Goal: Task Accomplishment & Management: Manage account settings

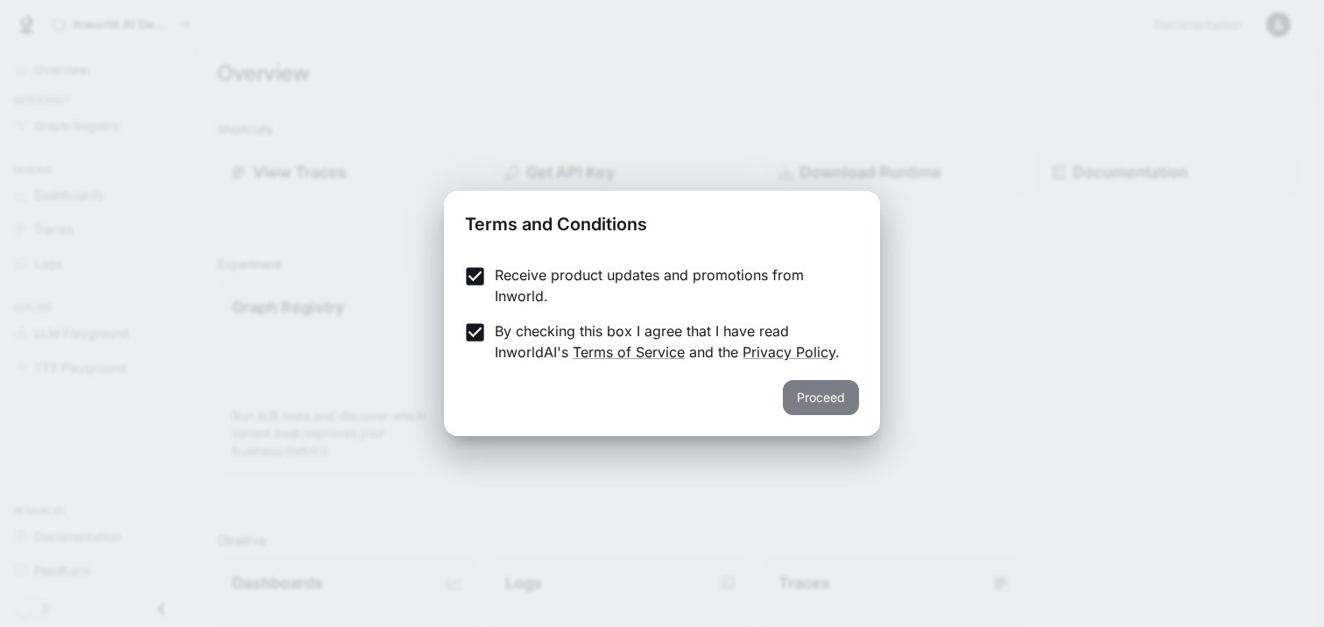
click at [835, 393] on button "Proceed" at bounding box center [821, 397] width 76 height 35
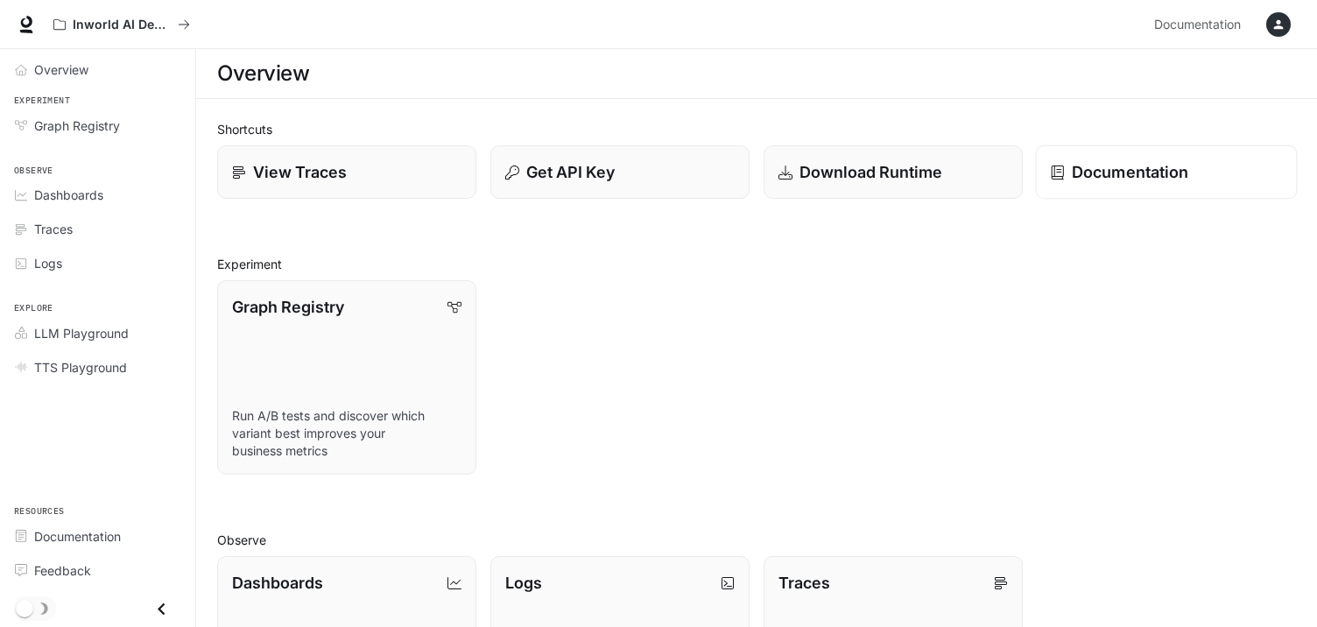
click at [1081, 167] on p "Documentation" at bounding box center [1130, 172] width 117 height 24
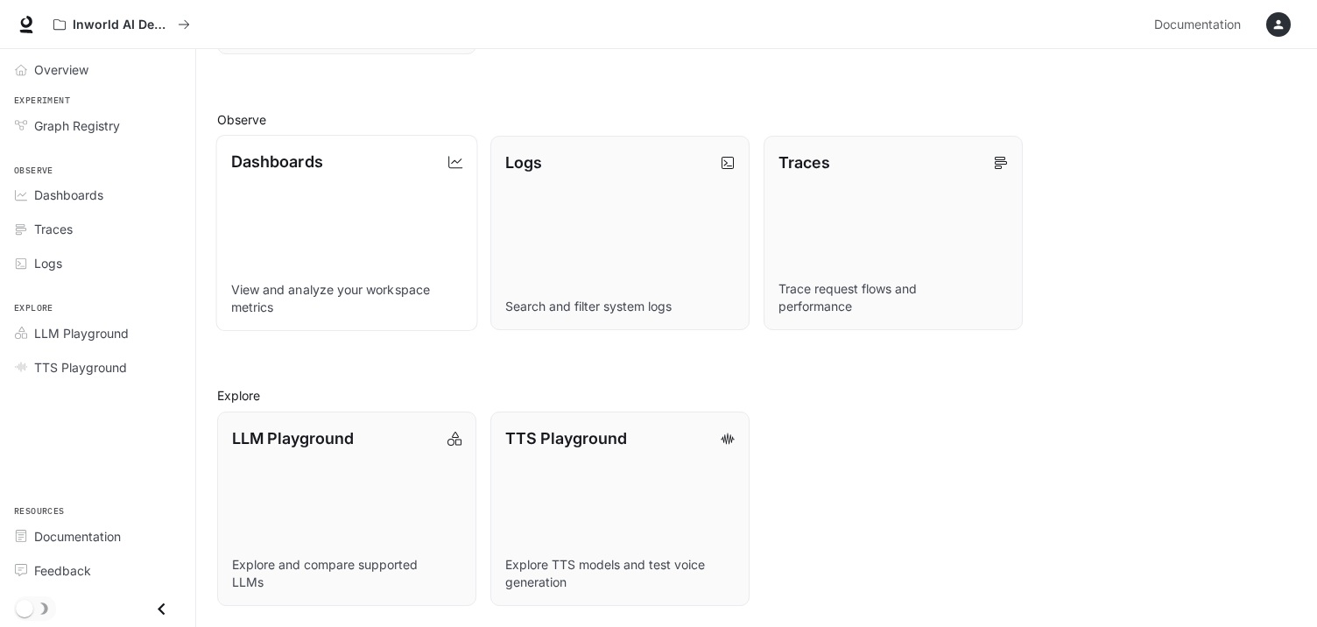
scroll to position [420, 0]
click at [295, 201] on link "Dashboards View and analyze your workspace metrics" at bounding box center [347, 233] width 262 height 196
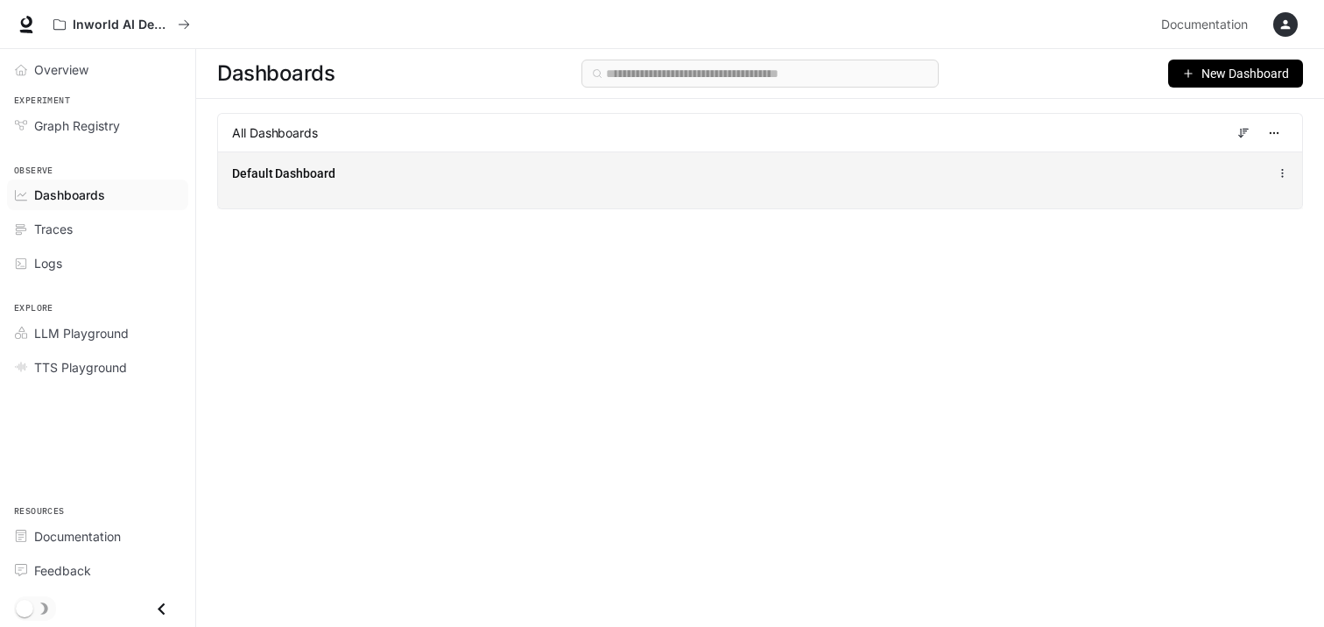
click at [262, 174] on span "Default Dashboard" at bounding box center [283, 174] width 103 height 18
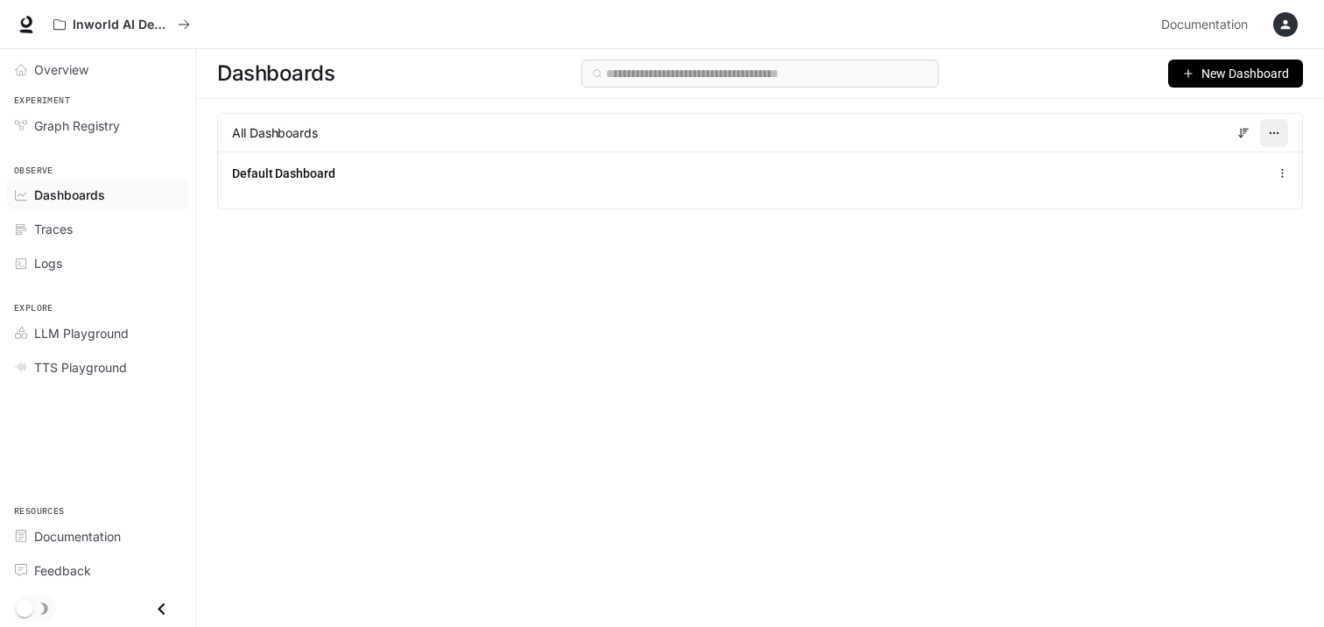
click at [1278, 131] on icon "button" at bounding box center [1274, 133] width 12 height 12
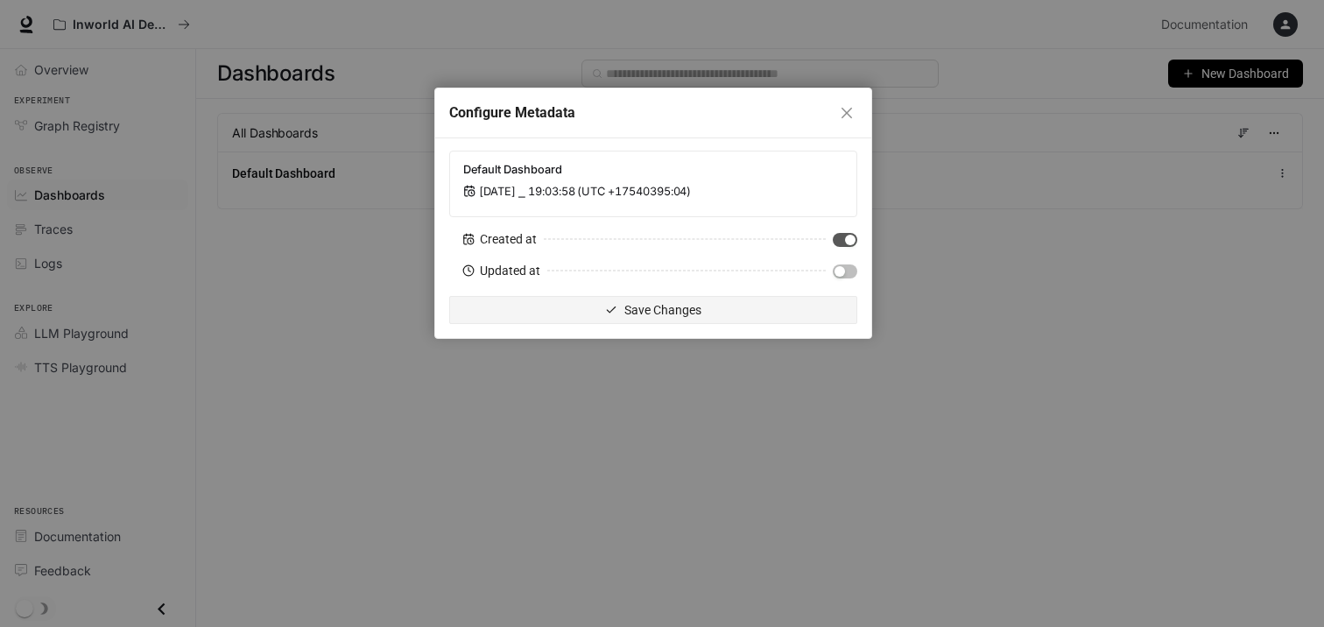
click at [849, 101] on div "Configure Metadata" at bounding box center [653, 113] width 436 height 50
click at [849, 109] on icon "close" at bounding box center [847, 113] width 14 height 14
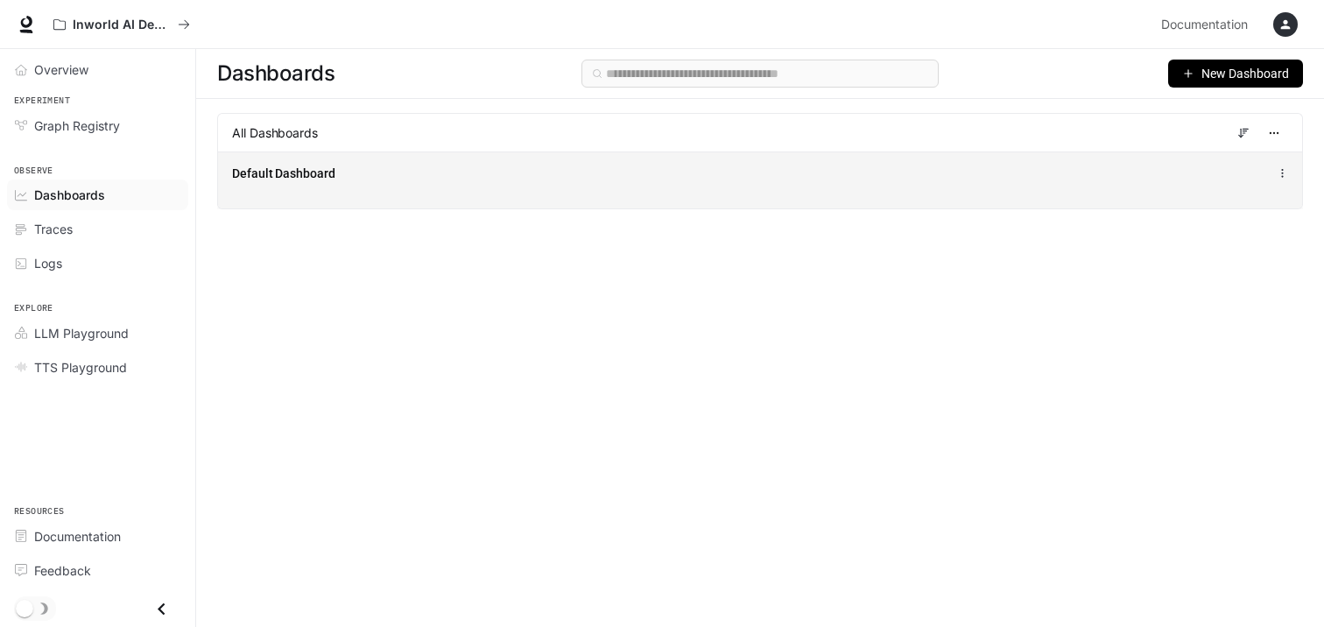
click at [1280, 173] on icon at bounding box center [1282, 173] width 11 height 12
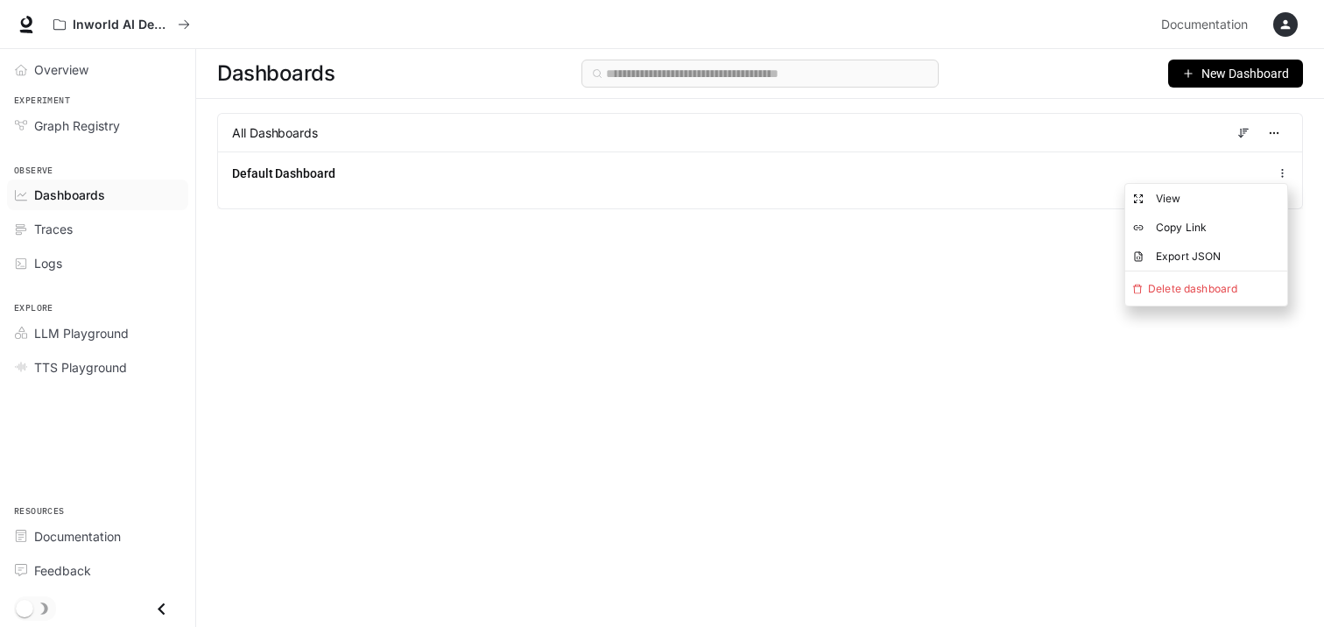
click at [858, 303] on div "Dashboards New Dashboard All Dashboards Default Dashboard" at bounding box center [760, 306] width 1128 height 515
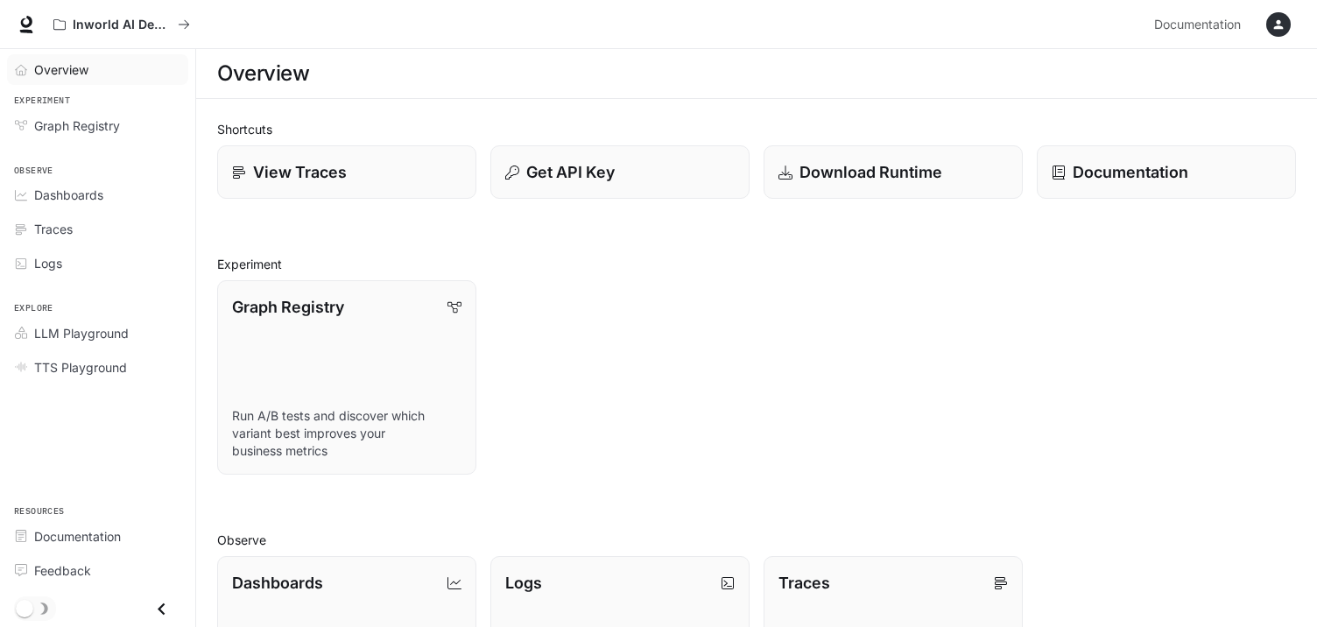
click at [70, 71] on span "Overview" at bounding box center [61, 69] width 54 height 18
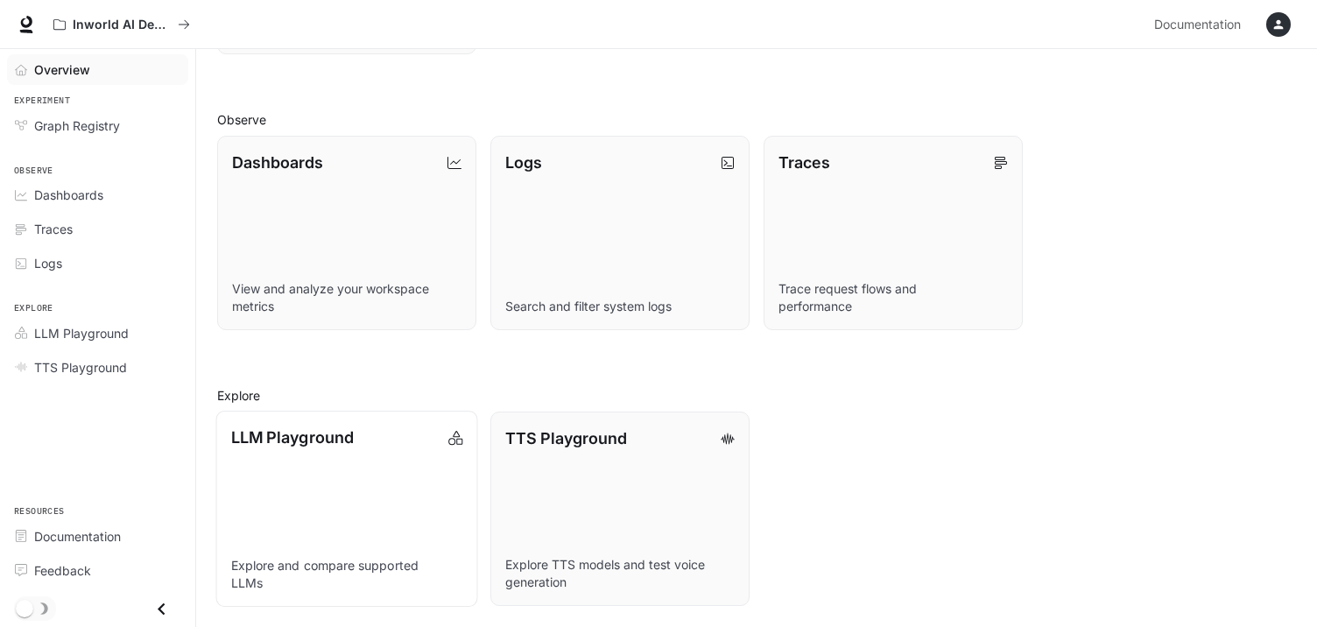
scroll to position [420, 0]
click at [334, 567] on p "Explore and compare supported LLMs" at bounding box center [347, 574] width 232 height 35
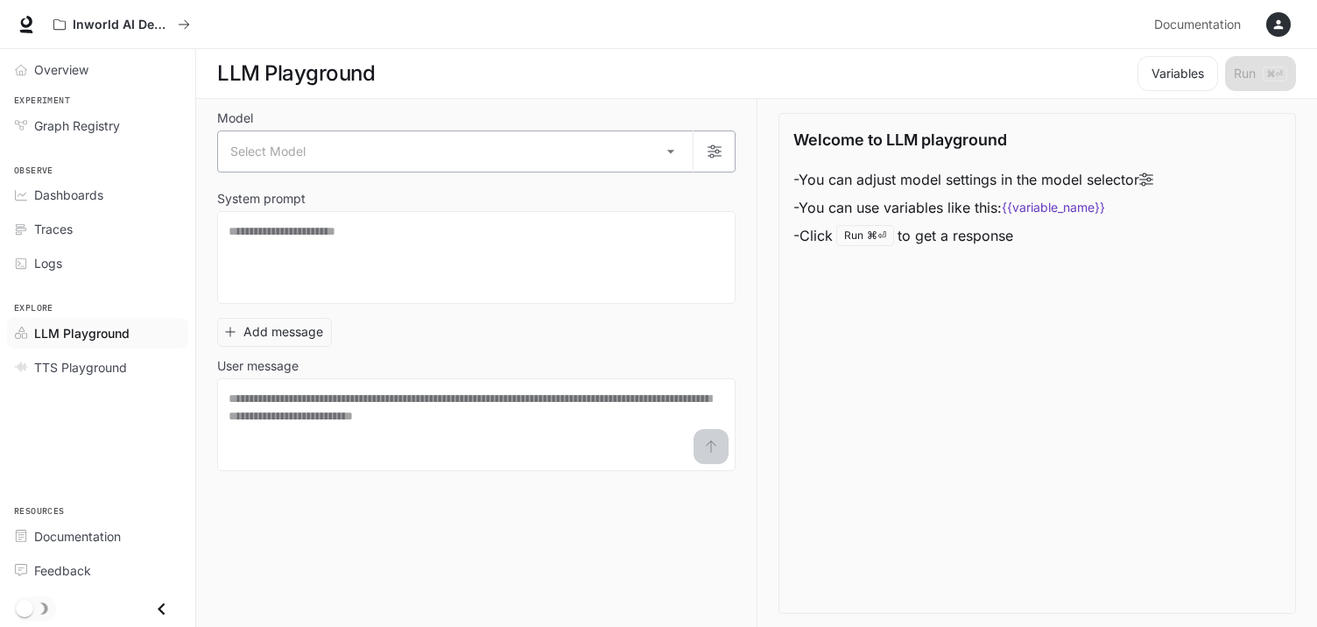
click at [673, 150] on body "Skip to main content Inworld AI Demos Documentation Documentation Portal Overvi…" at bounding box center [658, 314] width 1317 height 628
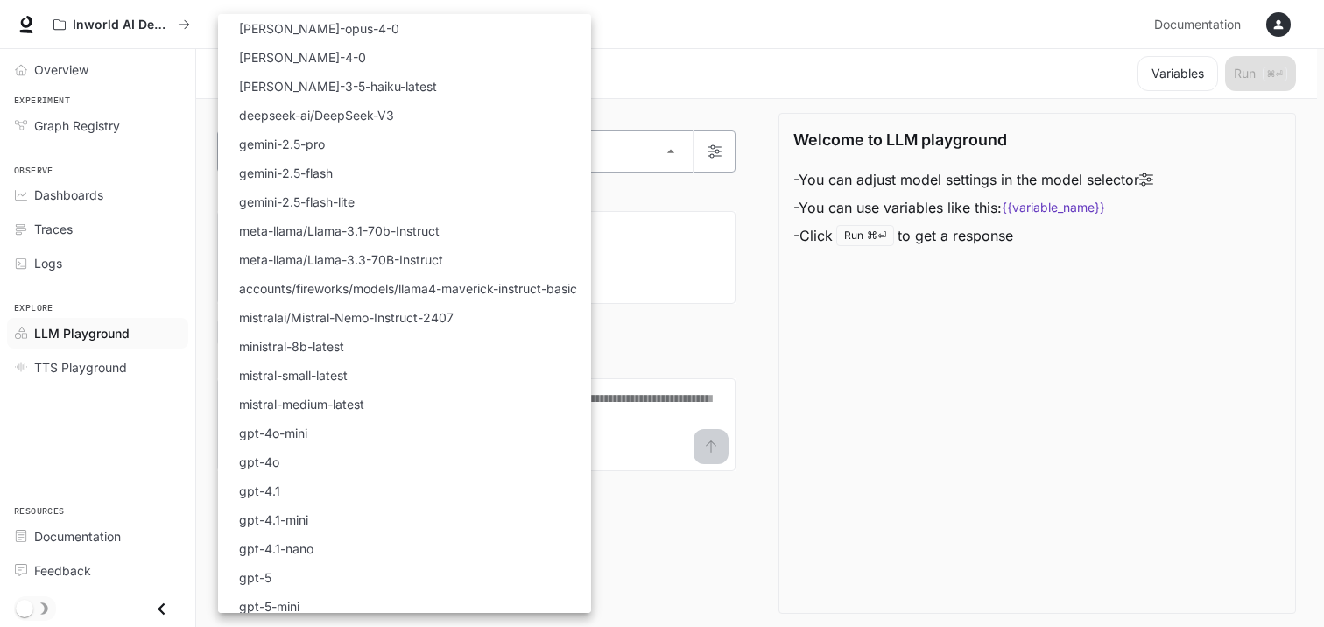
click at [673, 150] on div at bounding box center [662, 313] width 1324 height 627
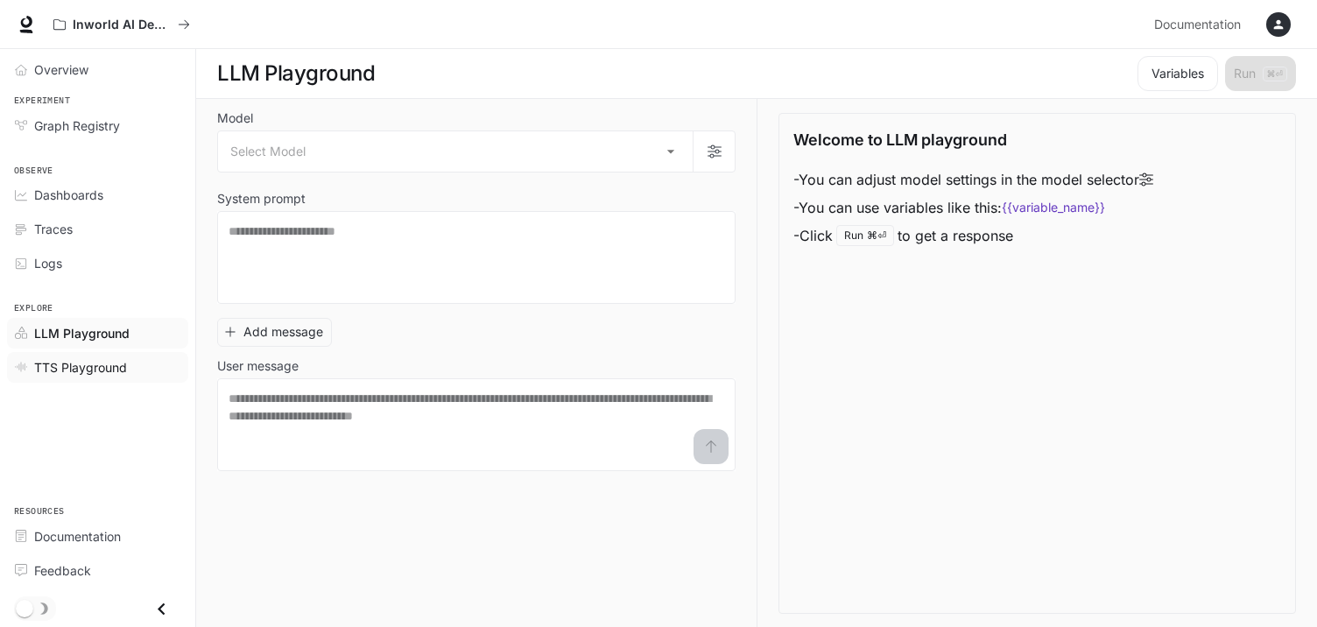
click at [62, 367] on span "TTS Playground" at bounding box center [80, 367] width 93 height 18
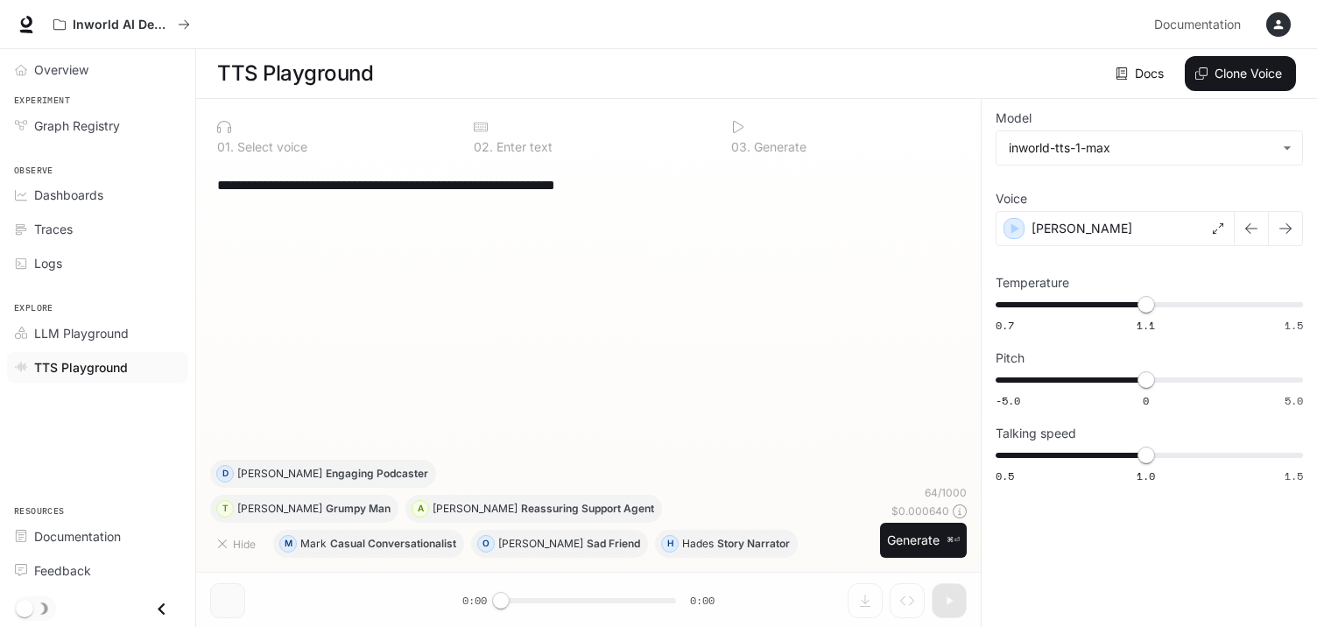
click at [25, 25] on icon at bounding box center [26, 22] width 11 height 12
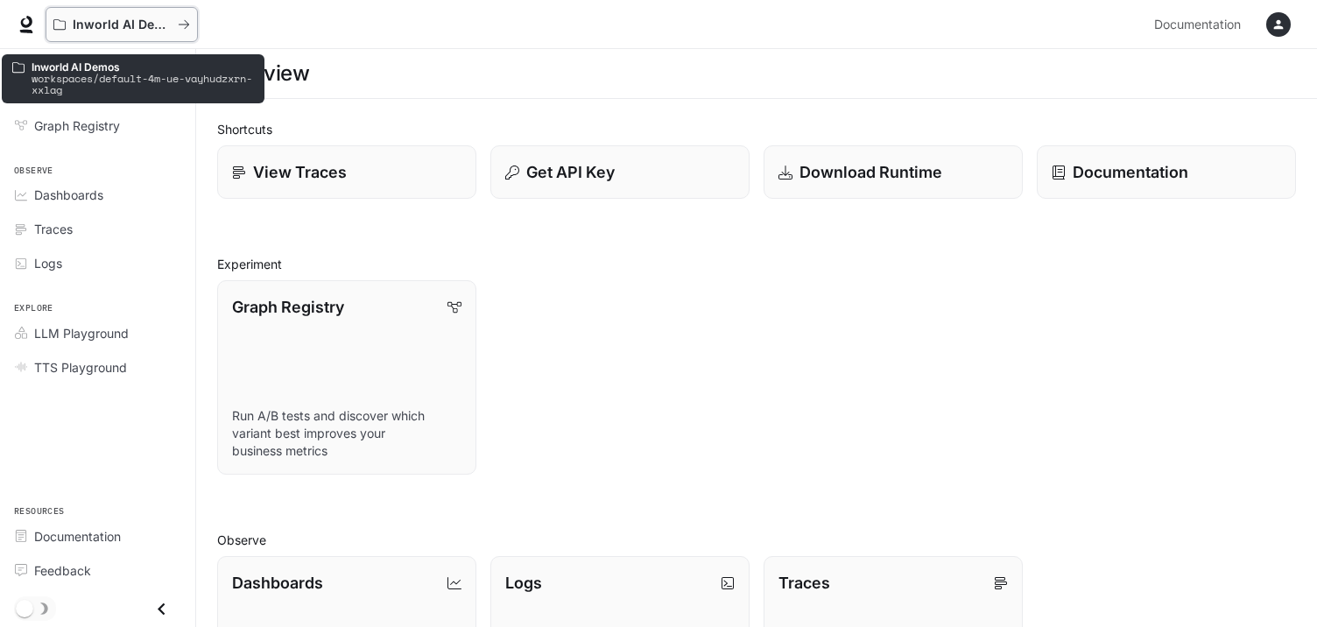
click at [68, 25] on div "Inworld AI Demos" at bounding box center [115, 25] width 124 height 15
click at [189, 24] on icon "All workspaces" at bounding box center [184, 24] width 12 height 12
click at [124, 70] on p "Inworld AI Demos" at bounding box center [143, 66] width 222 height 11
click at [121, 23] on p "Inworld AI Demos" at bounding box center [122, 25] width 98 height 15
click at [188, 21] on icon "All workspaces" at bounding box center [184, 24] width 12 height 12
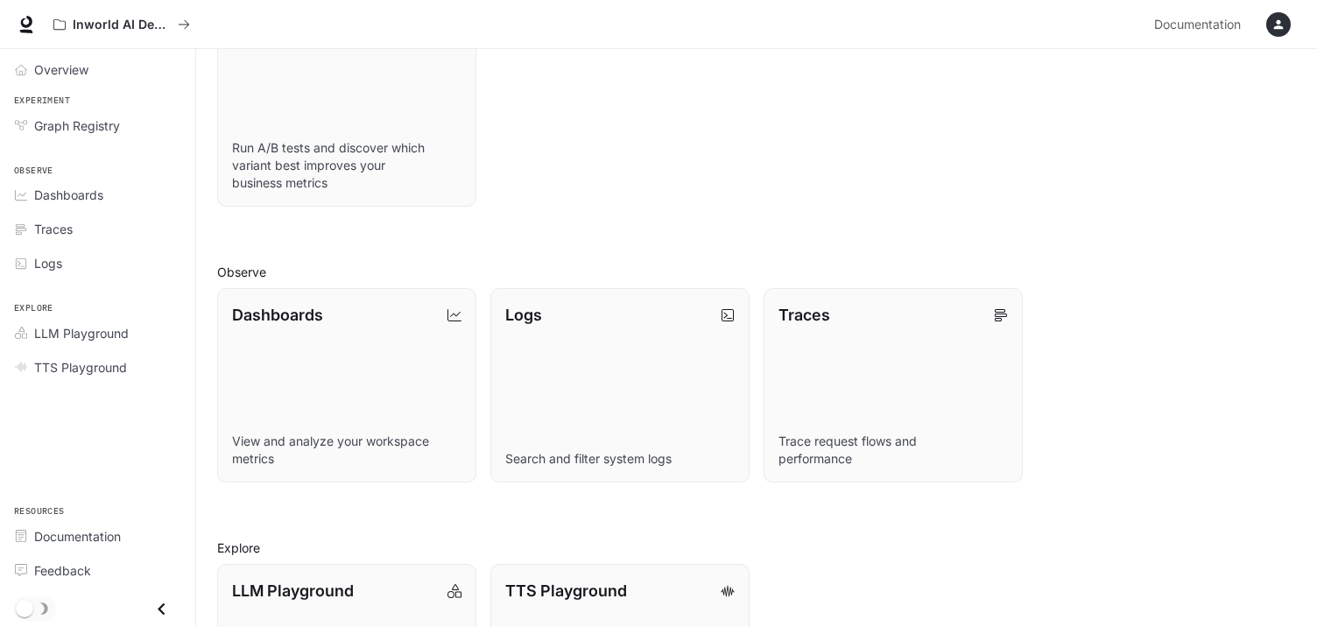
scroll to position [270, 0]
click at [70, 534] on span "Documentation" at bounding box center [77, 536] width 87 height 18
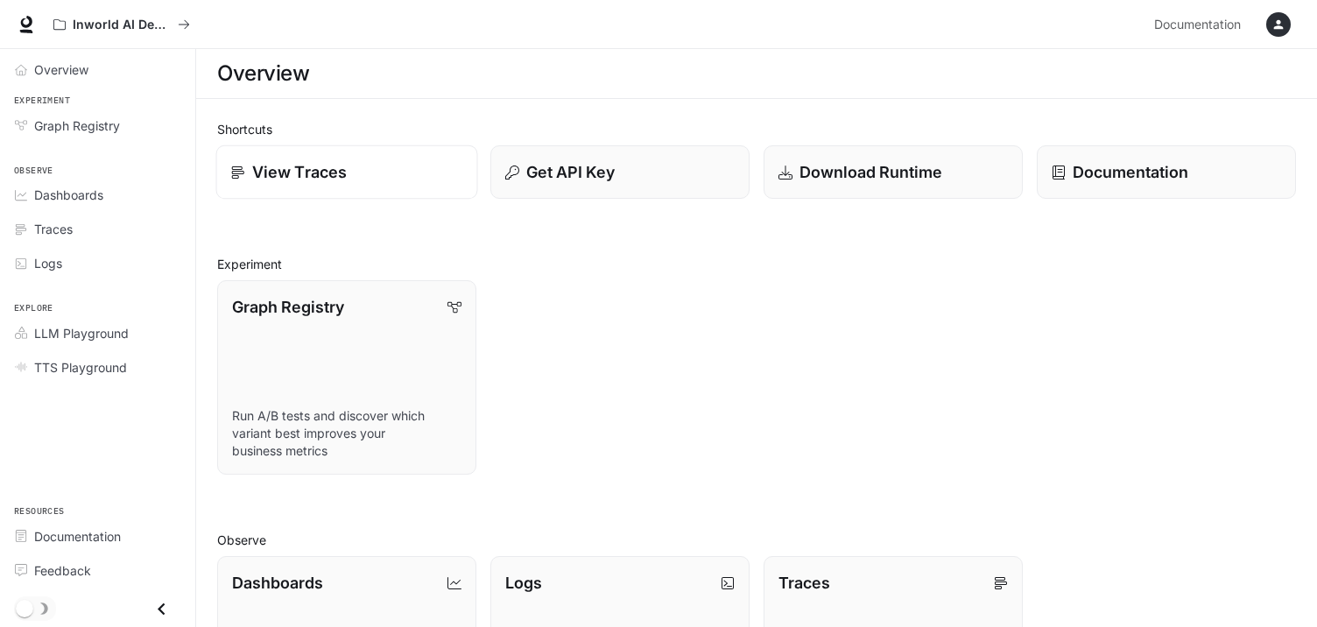
scroll to position [0, 0]
click at [29, 24] on icon at bounding box center [26, 22] width 11 height 12
click at [62, 221] on span "Traces" at bounding box center [53, 229] width 39 height 18
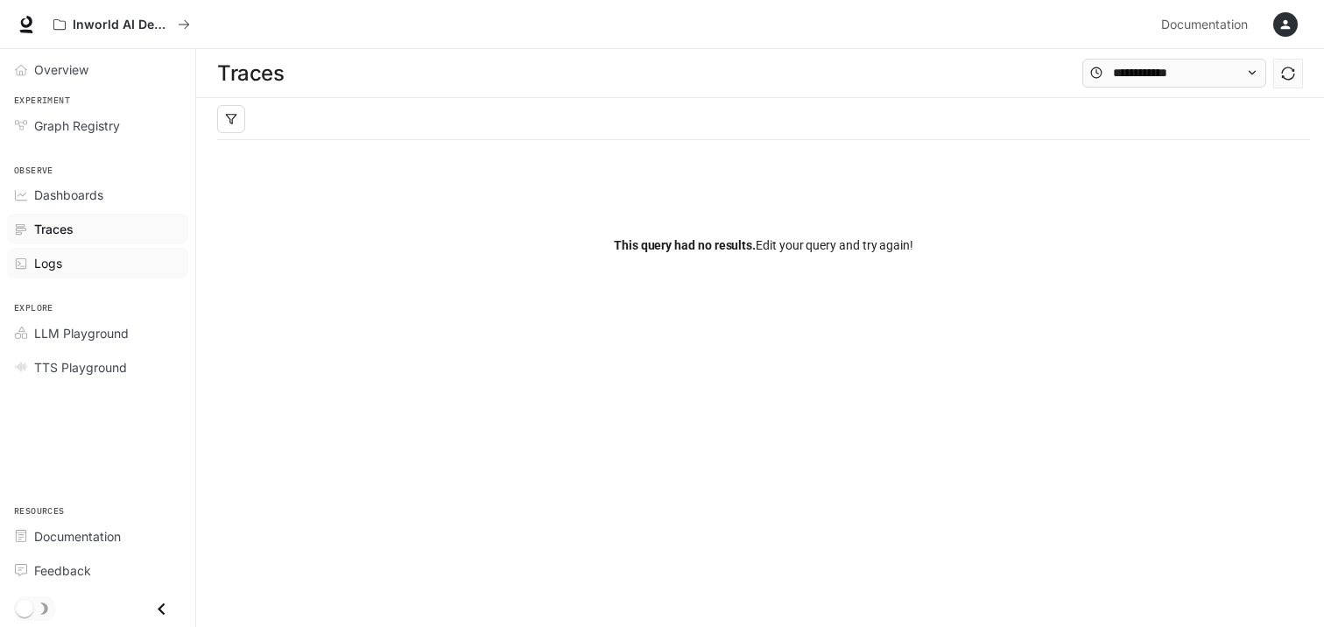
click at [56, 260] on span "Logs" at bounding box center [48, 263] width 28 height 18
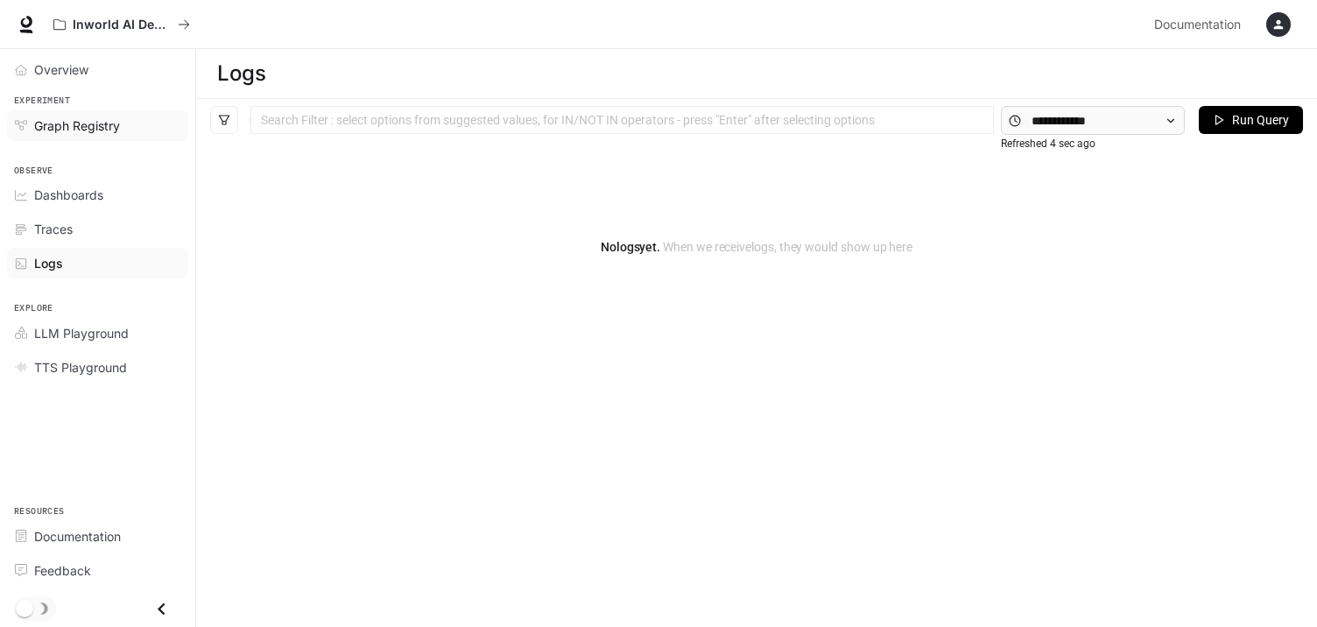
click at [58, 124] on span "Graph Registry" at bounding box center [77, 126] width 86 height 18
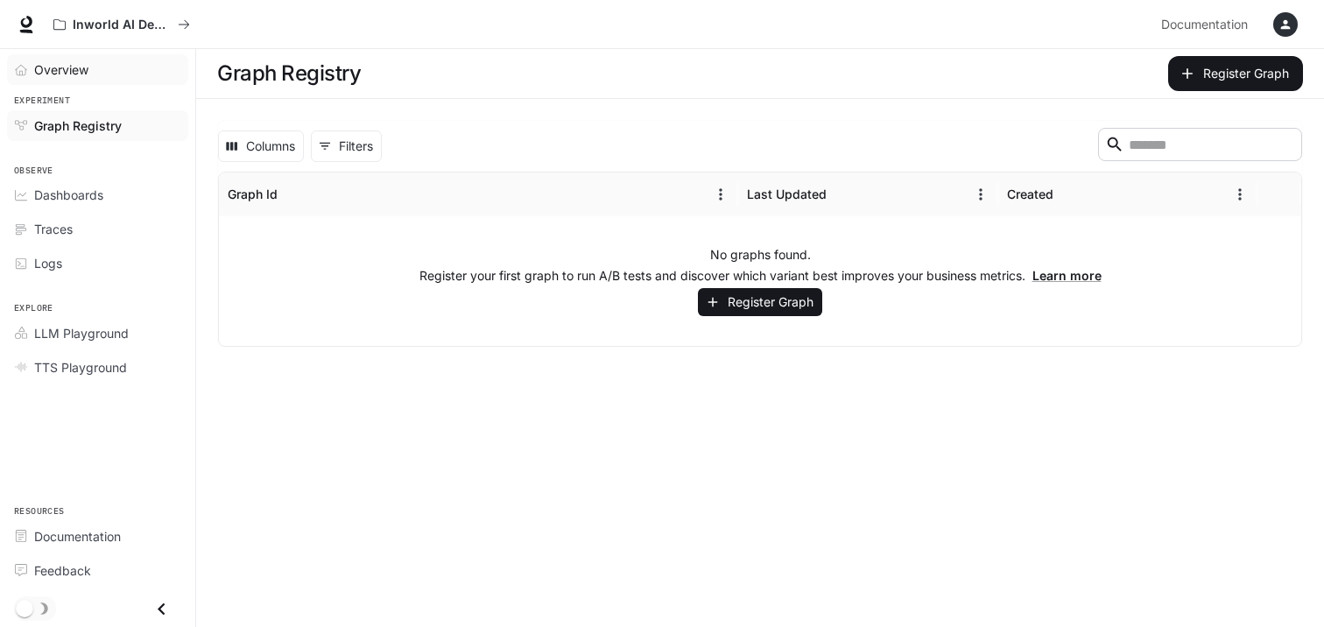
click at [60, 69] on span "Overview" at bounding box center [61, 69] width 54 height 18
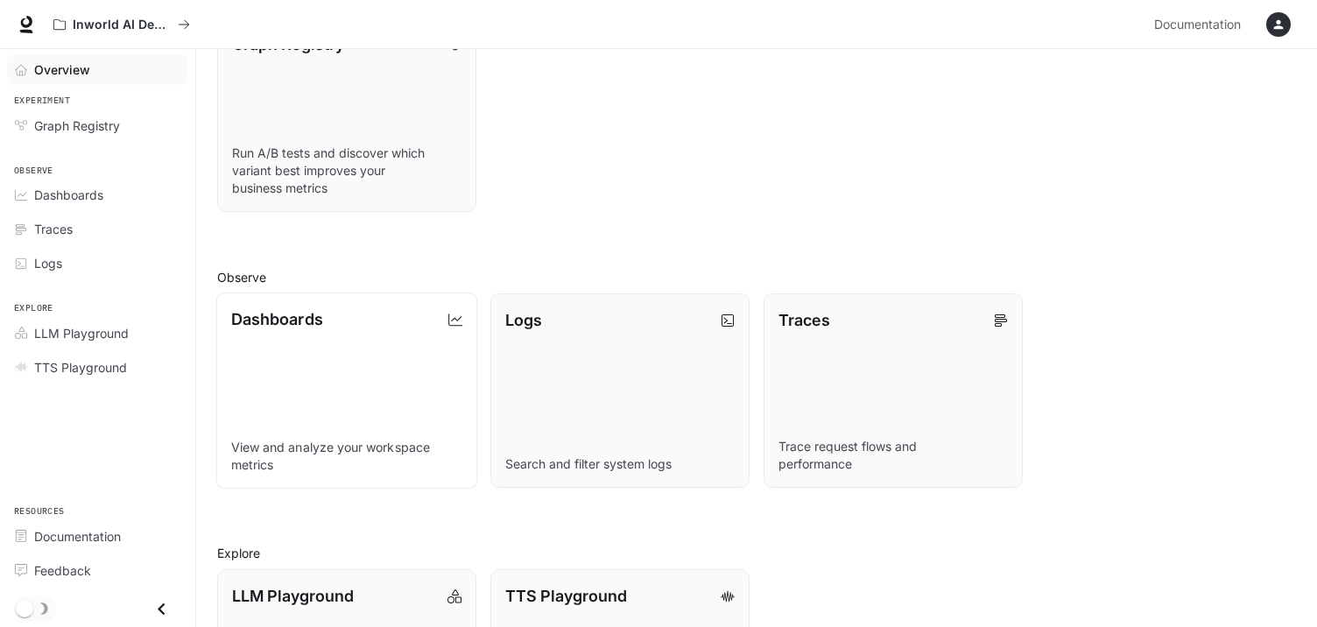
scroll to position [261, 0]
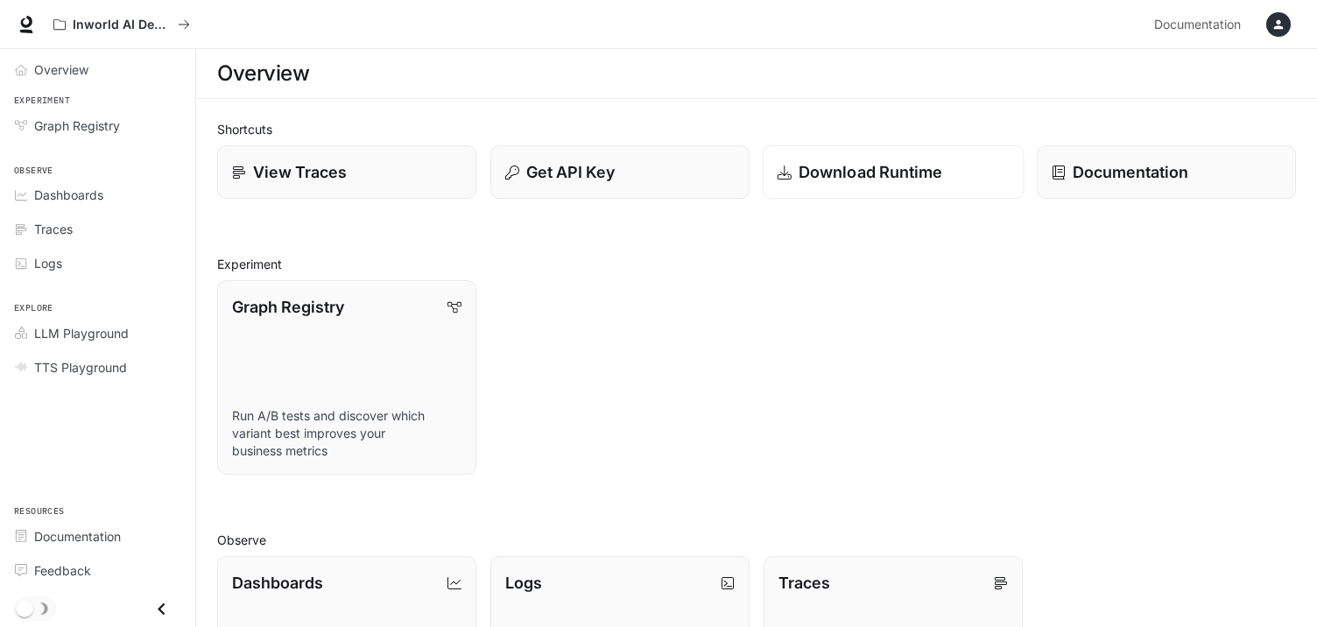
click at [863, 169] on p "Download Runtime" at bounding box center [871, 172] width 145 height 24
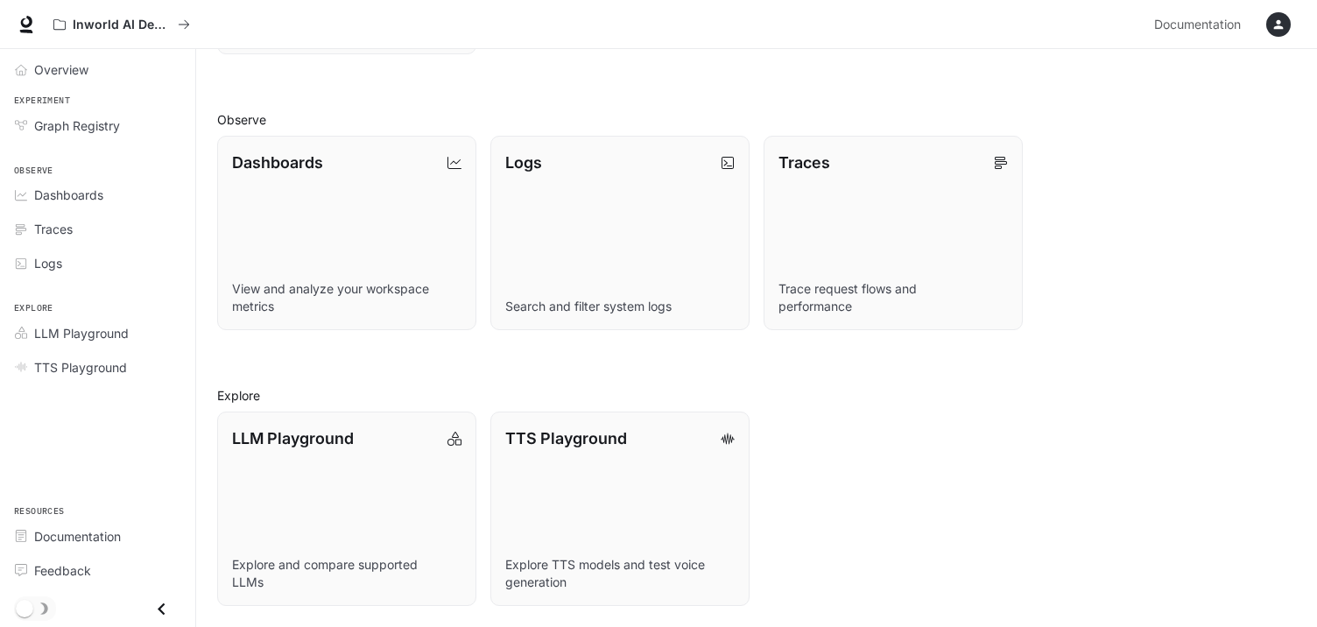
scroll to position [420, 0]
click at [82, 330] on span "LLM Playground" at bounding box center [81, 333] width 95 height 18
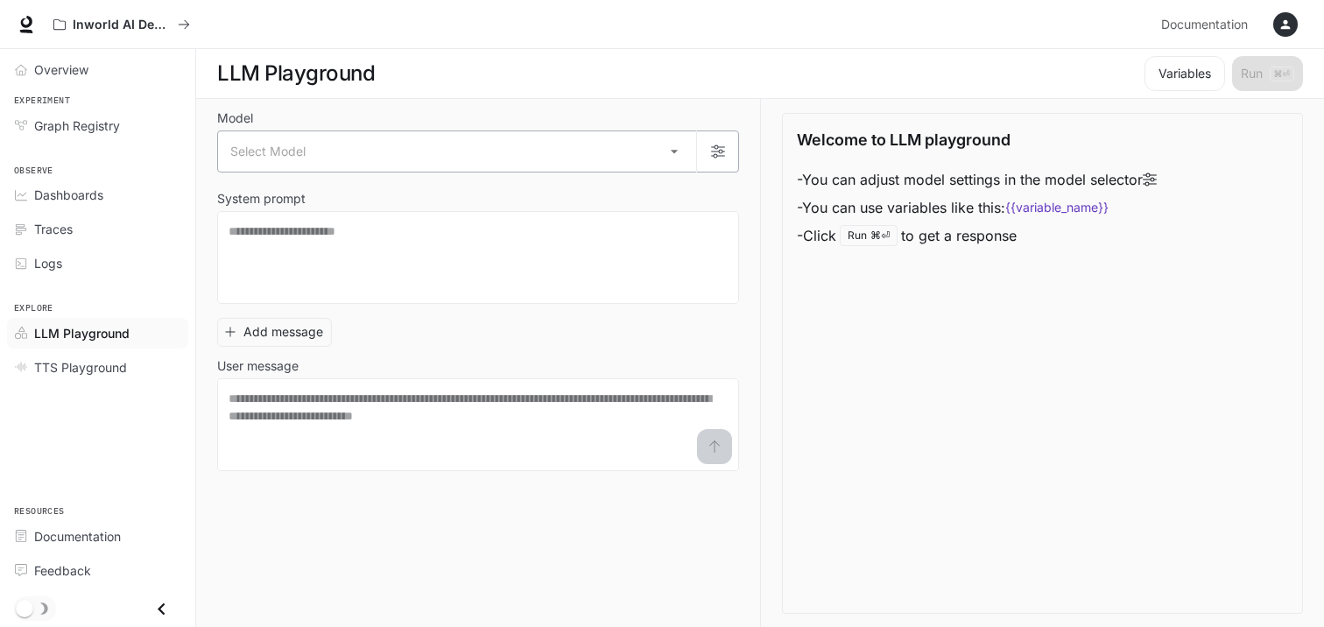
click at [673, 150] on body "Skip to main content Inworld AI Demos Documentation Documentation Portal Overvi…" at bounding box center [662, 314] width 1324 height 628
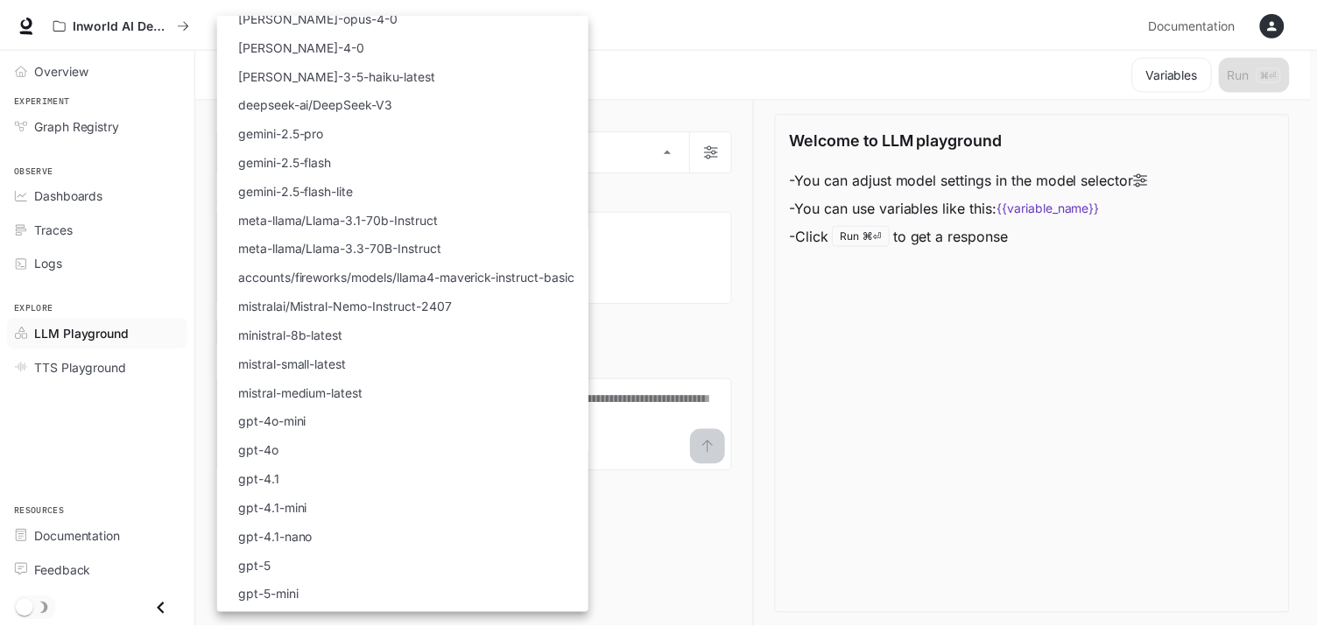
scroll to position [13, 0]
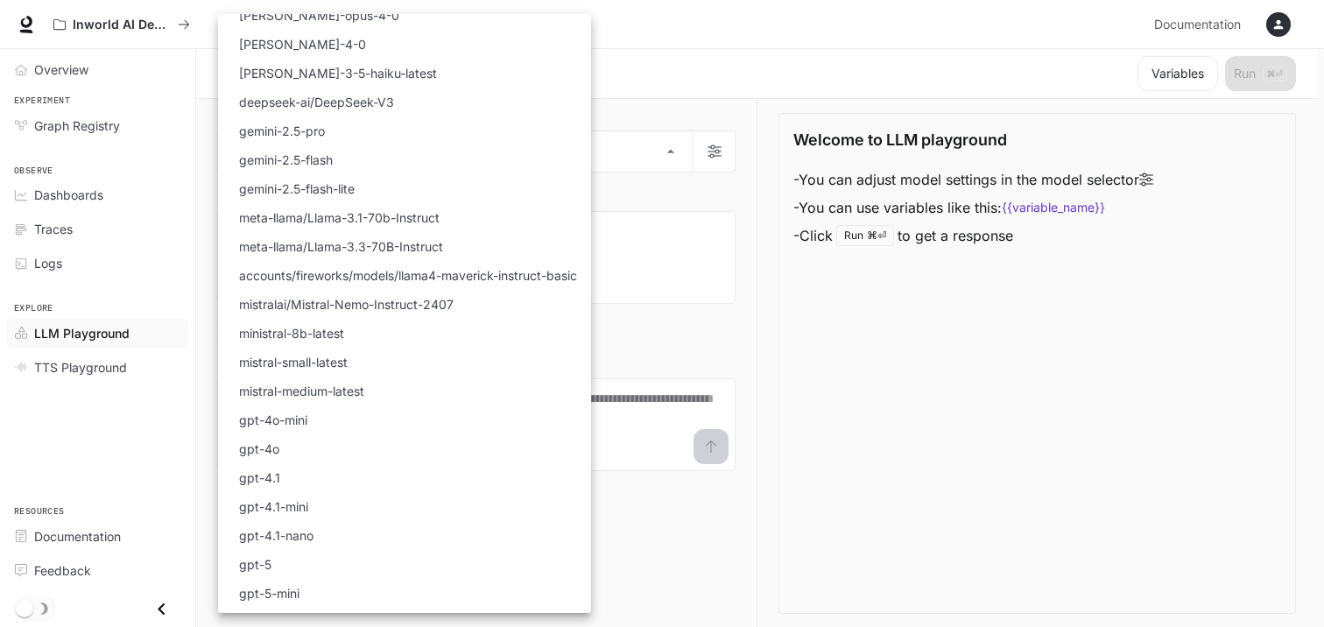
click at [303, 133] on p "gemini-2.5-pro" at bounding box center [282, 131] width 86 height 18
type input "**********"
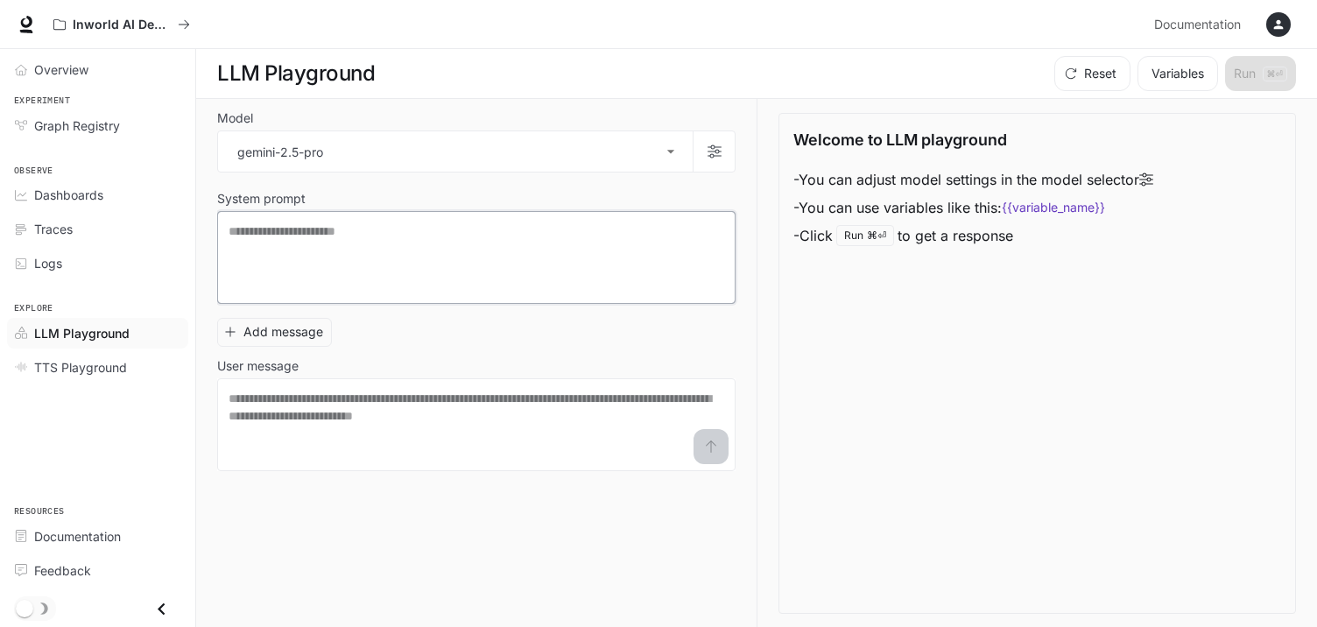
click at [348, 232] on textarea at bounding box center [477, 257] width 496 height 70
click at [246, 332] on button "Add message" at bounding box center [274, 332] width 115 height 29
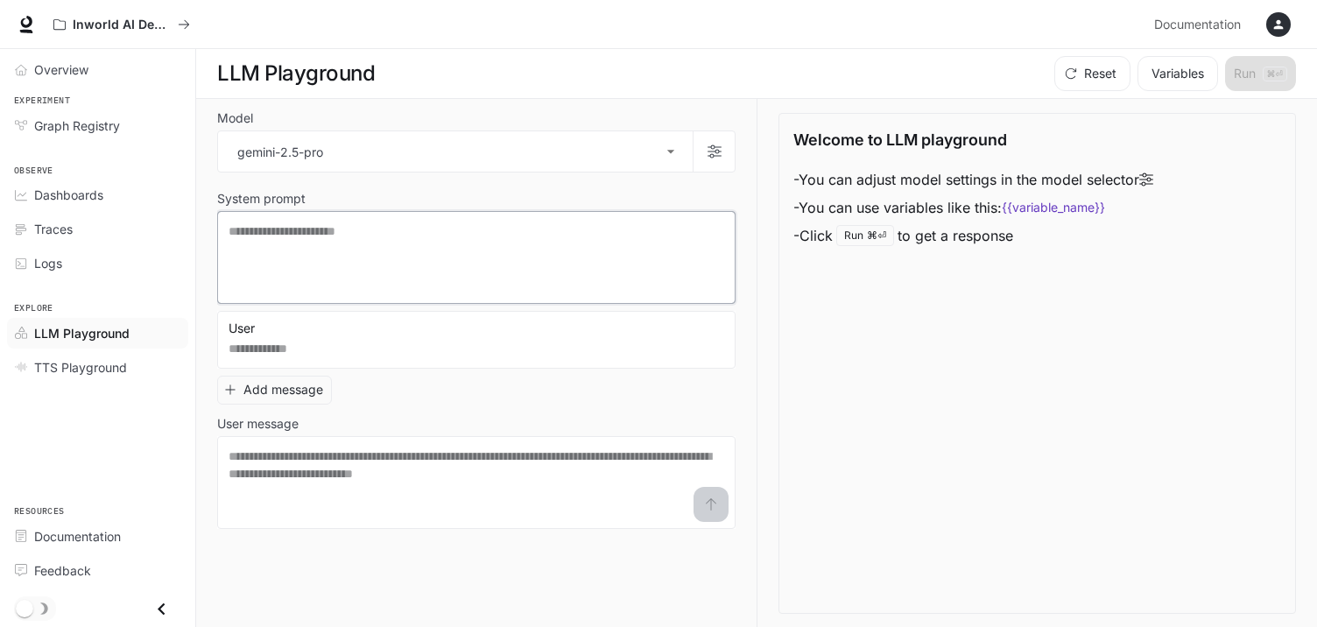
click at [297, 238] on textarea at bounding box center [477, 257] width 496 height 70
type textarea "**********"
click at [332, 350] on textarea at bounding box center [477, 348] width 496 height 18
type textarea "*****"
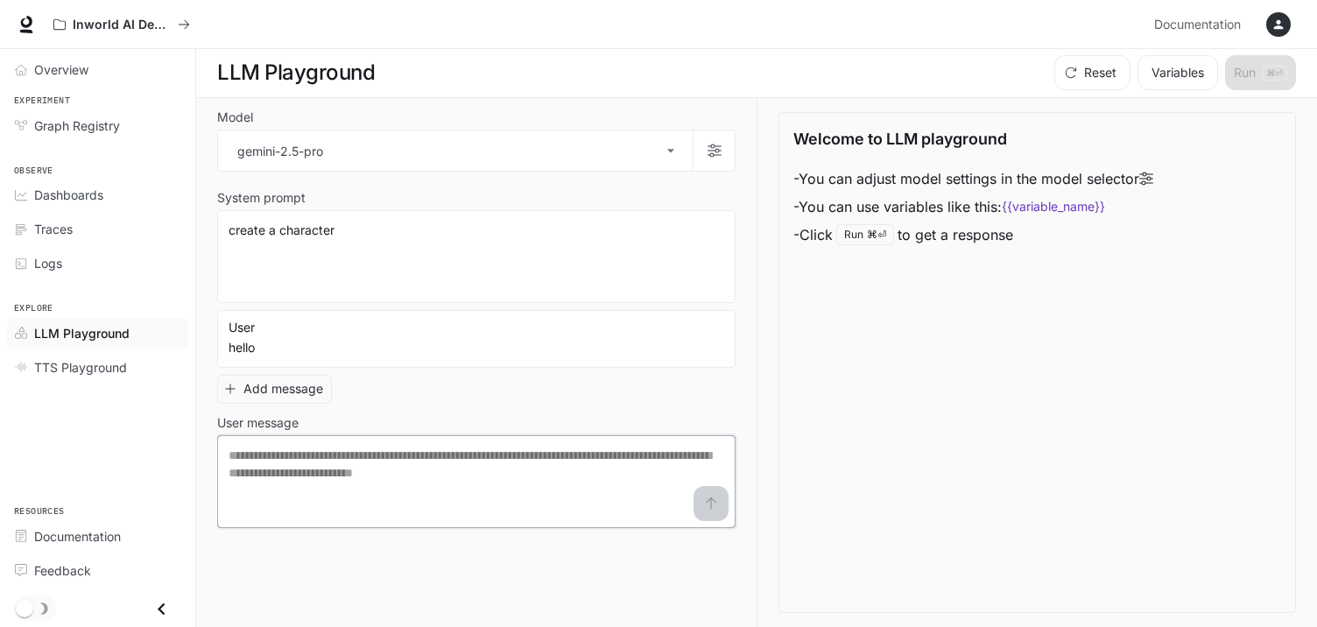
click at [319, 473] on textarea at bounding box center [477, 482] width 496 height 70
click at [723, 503] on textarea at bounding box center [477, 482] width 496 height 70
click at [701, 512] on textarea at bounding box center [477, 482] width 496 height 70
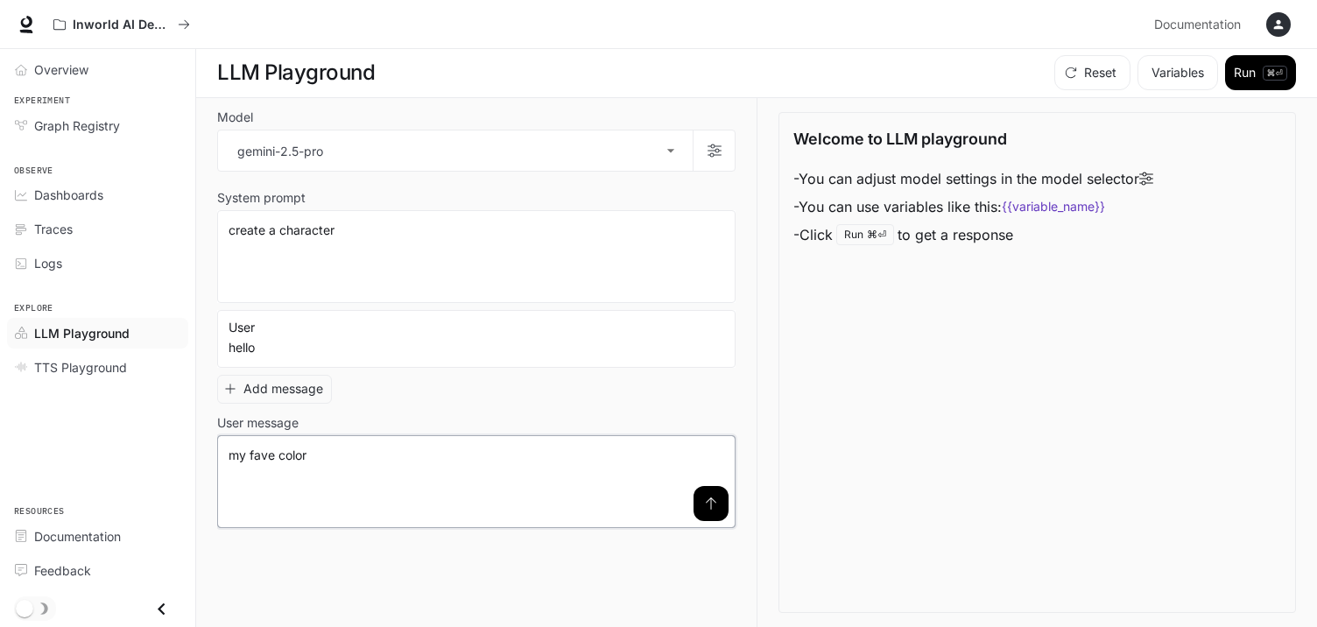
click at [273, 458] on textarea "**********" at bounding box center [477, 482] width 496 height 70
type textarea "**********"
click at [710, 509] on icon "submit" at bounding box center [711, 504] width 14 height 14
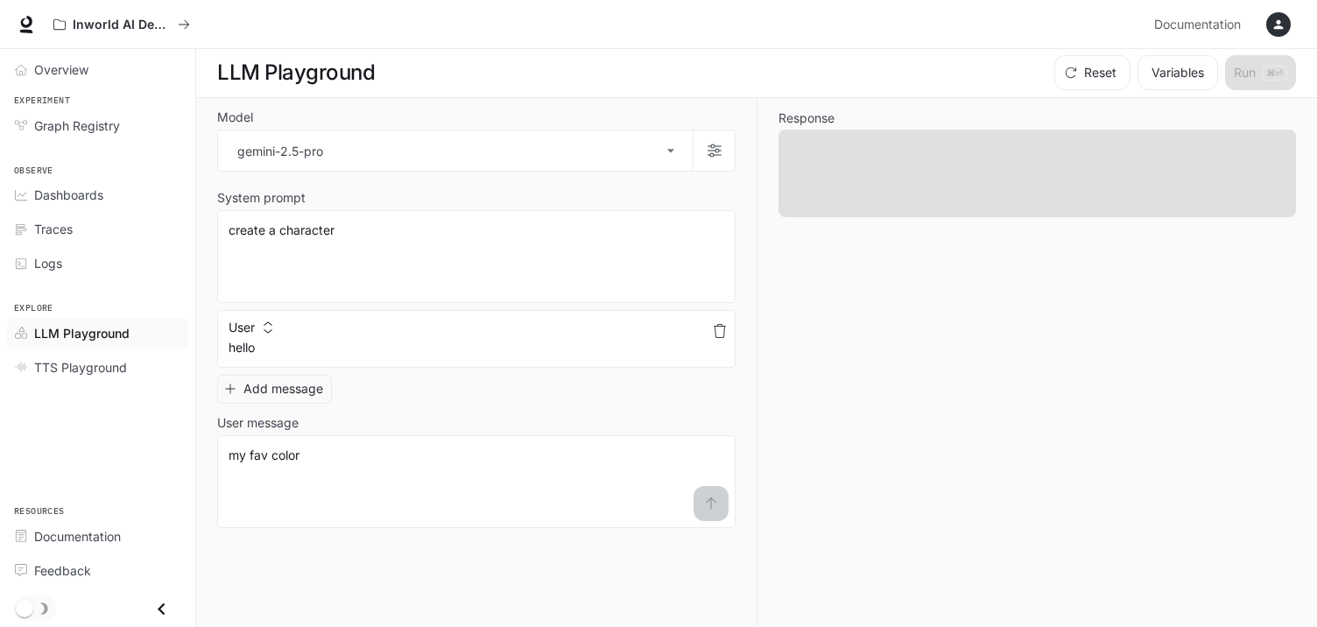
click at [270, 334] on button "User" at bounding box center [250, 328] width 53 height 28
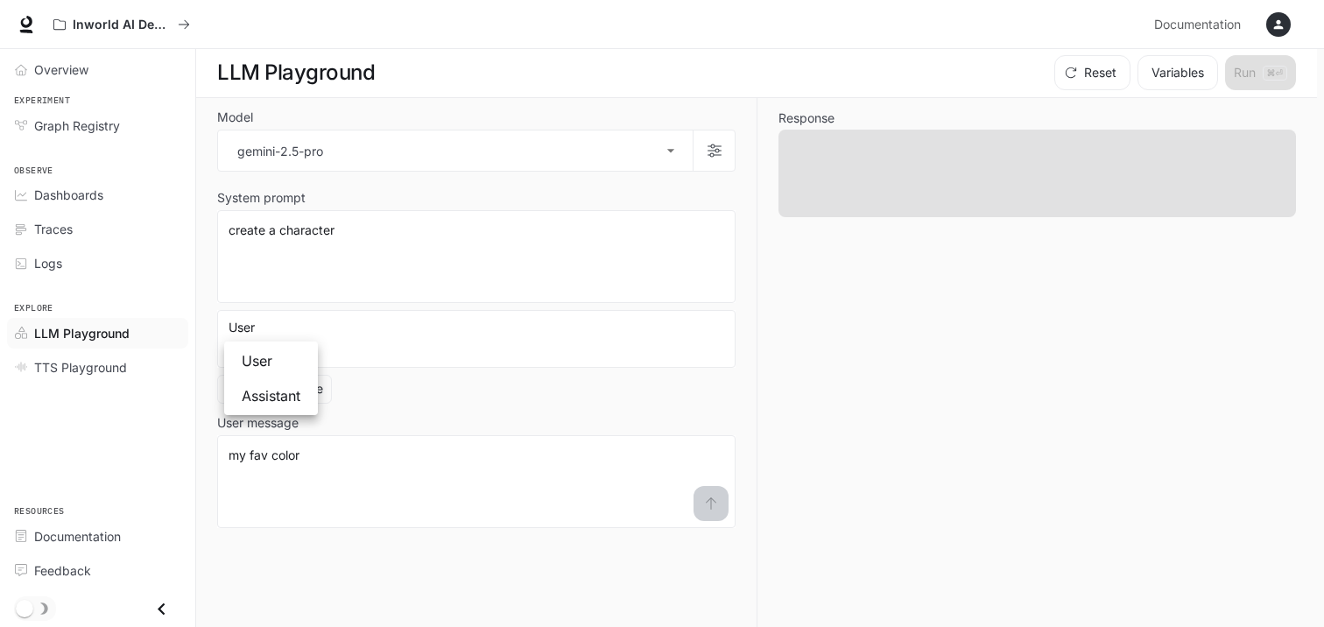
click at [360, 331] on div at bounding box center [662, 313] width 1324 height 627
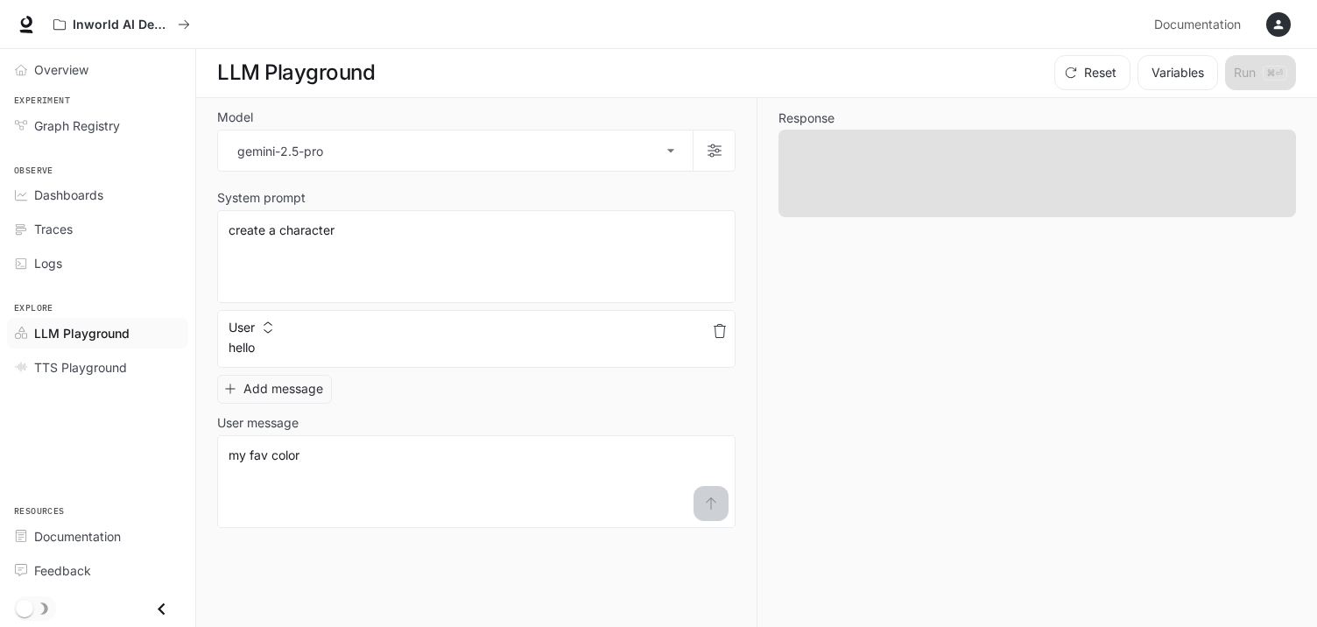
click at [729, 337] on button "button" at bounding box center [720, 331] width 28 height 28
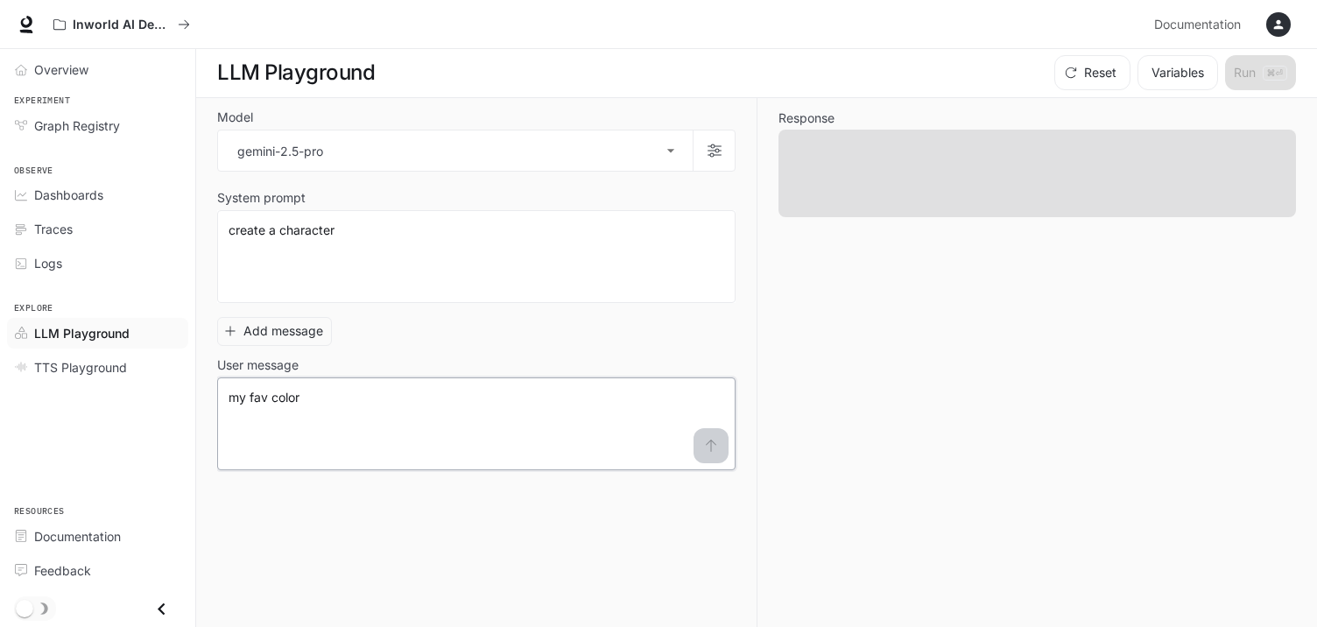
drag, startPoint x: 347, startPoint y: 399, endPoint x: 204, endPoint y: 399, distance: 142.8
click at [204, 399] on div "**********" at bounding box center [756, 362] width 1121 height 529
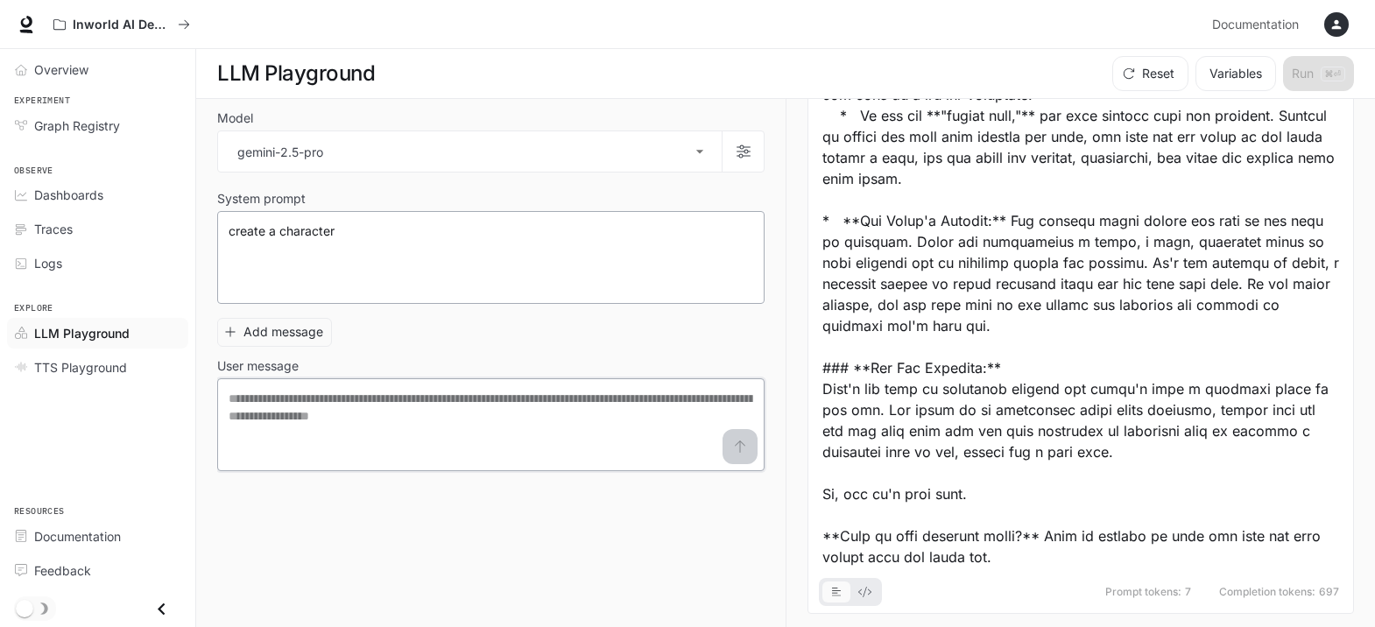
scroll to position [923, 0]
click at [230, 331] on icon "button" at bounding box center [230, 333] width 10 height 10
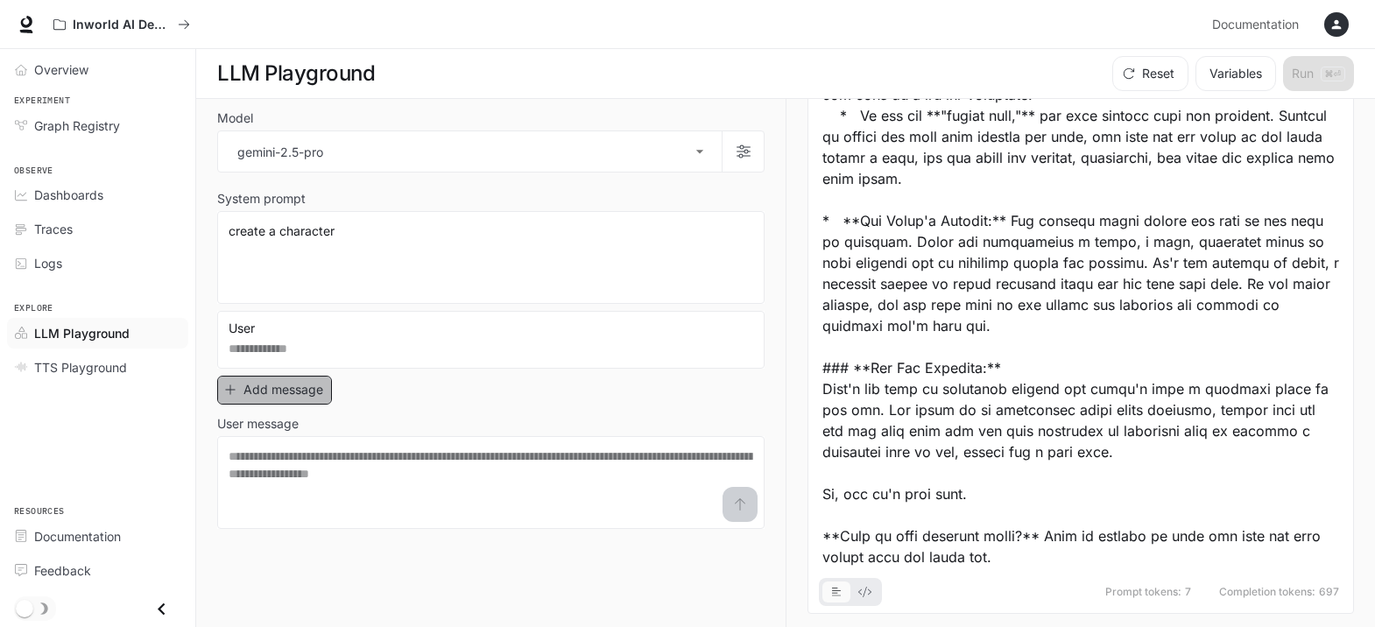
click at [230, 386] on icon "button" at bounding box center [230, 390] width 10 height 10
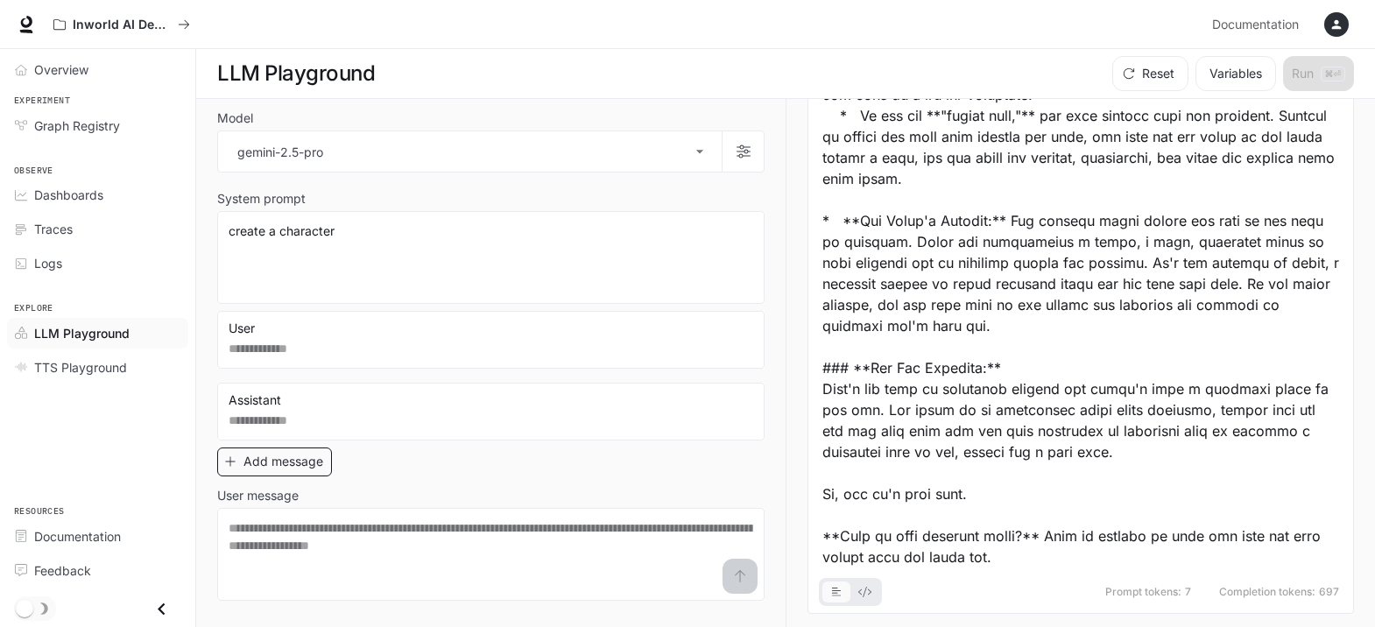
click at [227, 457] on icon "button" at bounding box center [230, 462] width 12 height 12
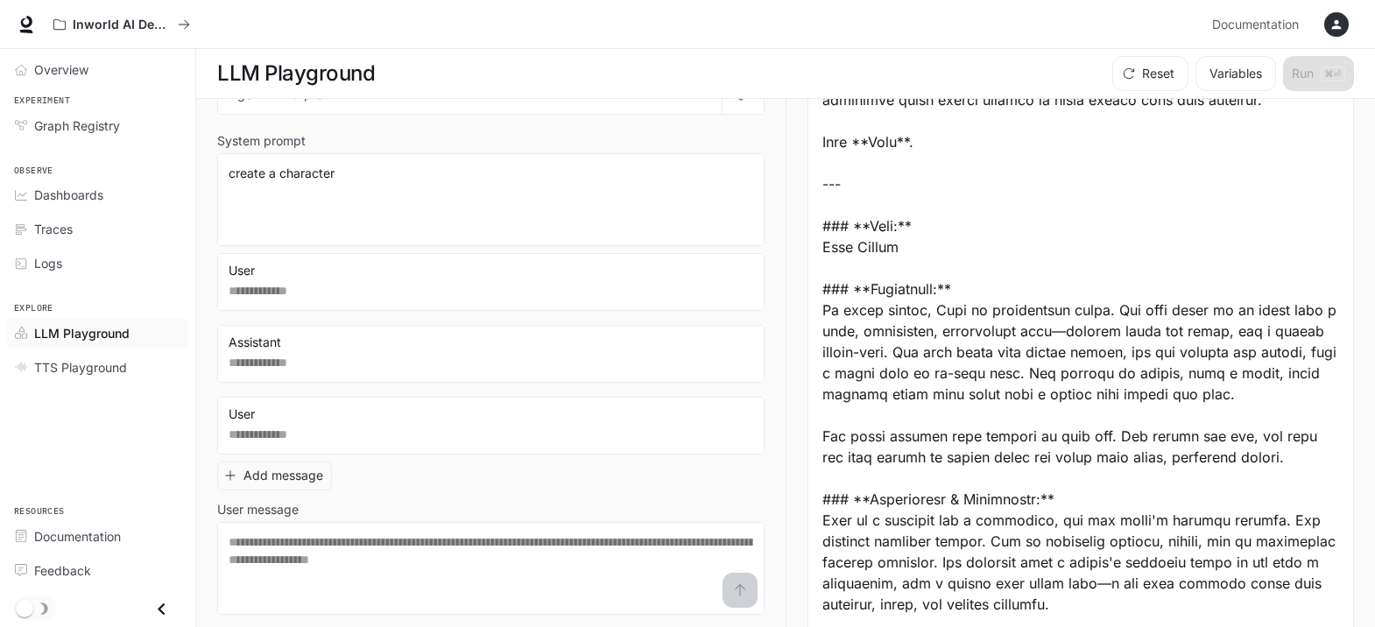
scroll to position [0, 0]
click at [1217, 74] on button "Variables" at bounding box center [1236, 73] width 81 height 35
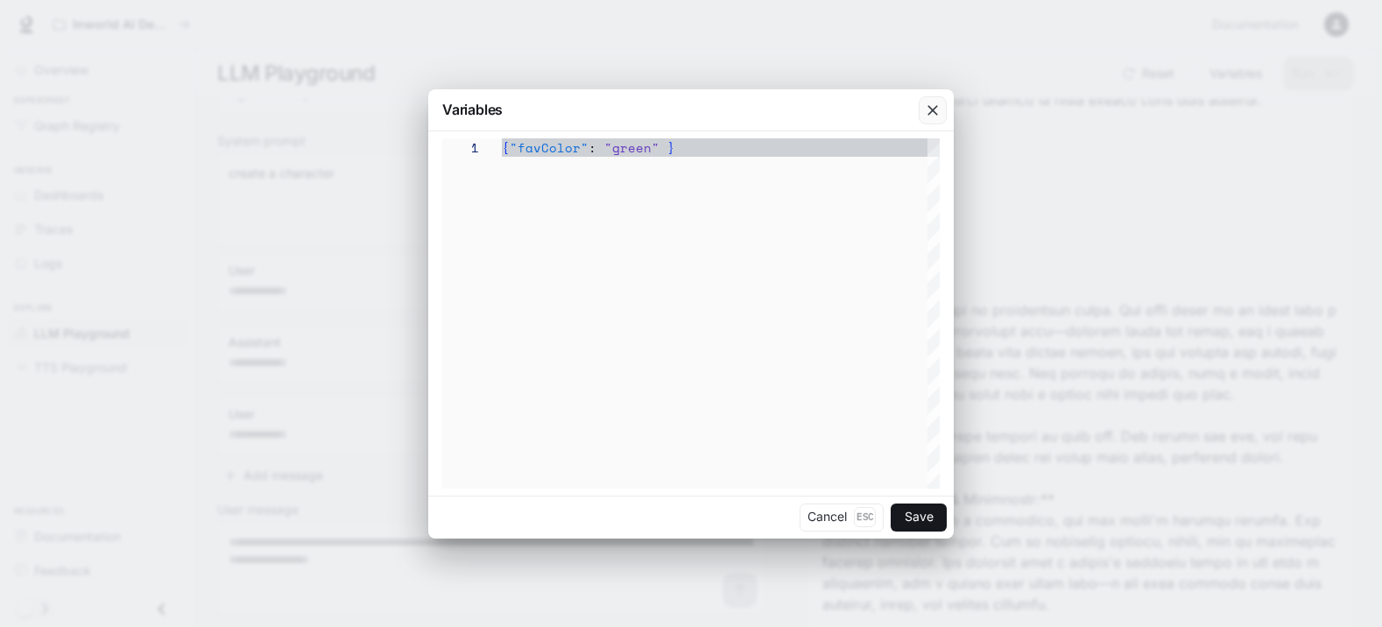
click at [930, 107] on icon "button" at bounding box center [933, 110] width 11 height 11
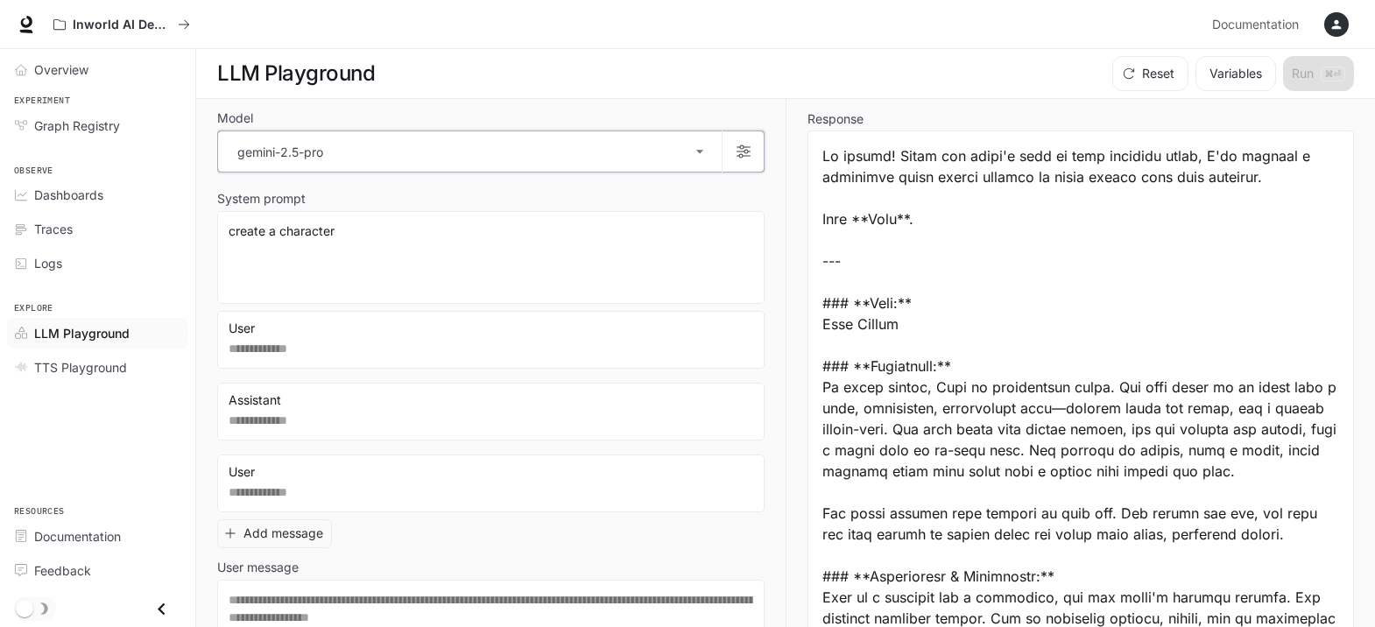
click at [737, 148] on icon "button" at bounding box center [744, 152] width 14 height 14
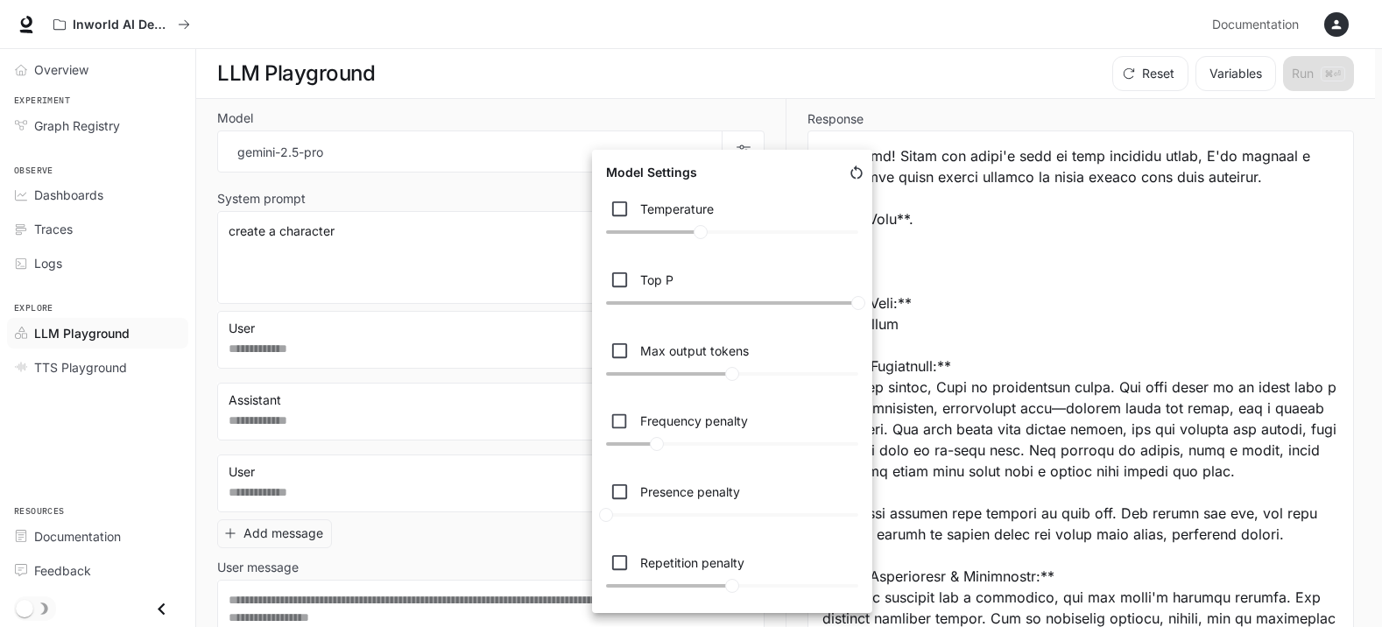
click at [997, 286] on div at bounding box center [691, 313] width 1382 height 627
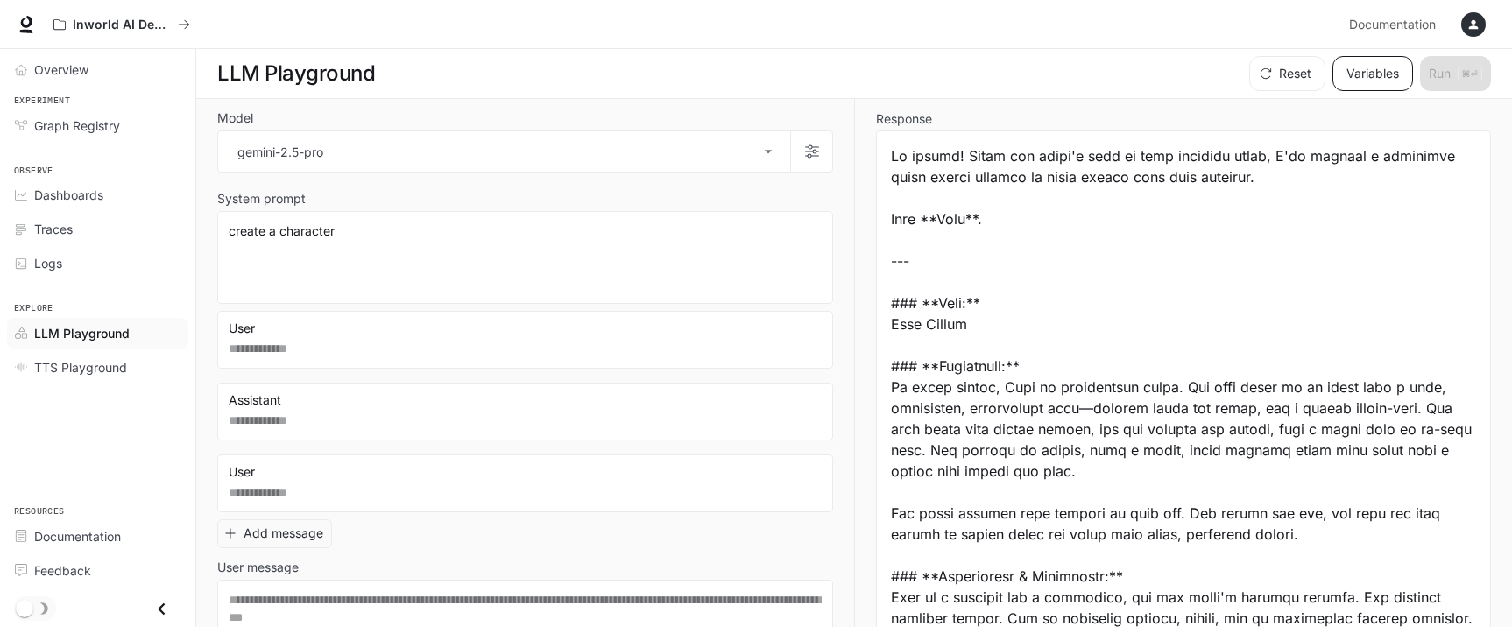
click at [1317, 73] on button "Variables" at bounding box center [1372, 73] width 81 height 35
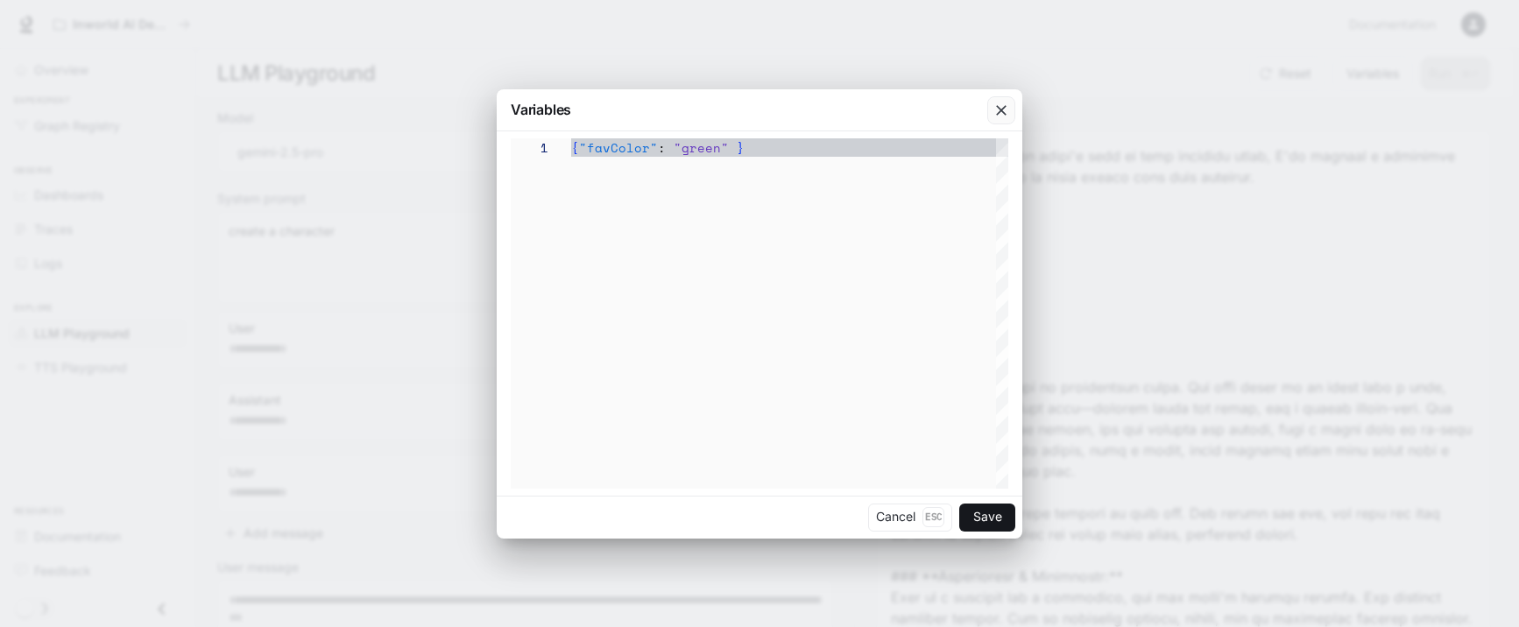
click at [997, 106] on icon "button" at bounding box center [1001, 110] width 11 height 11
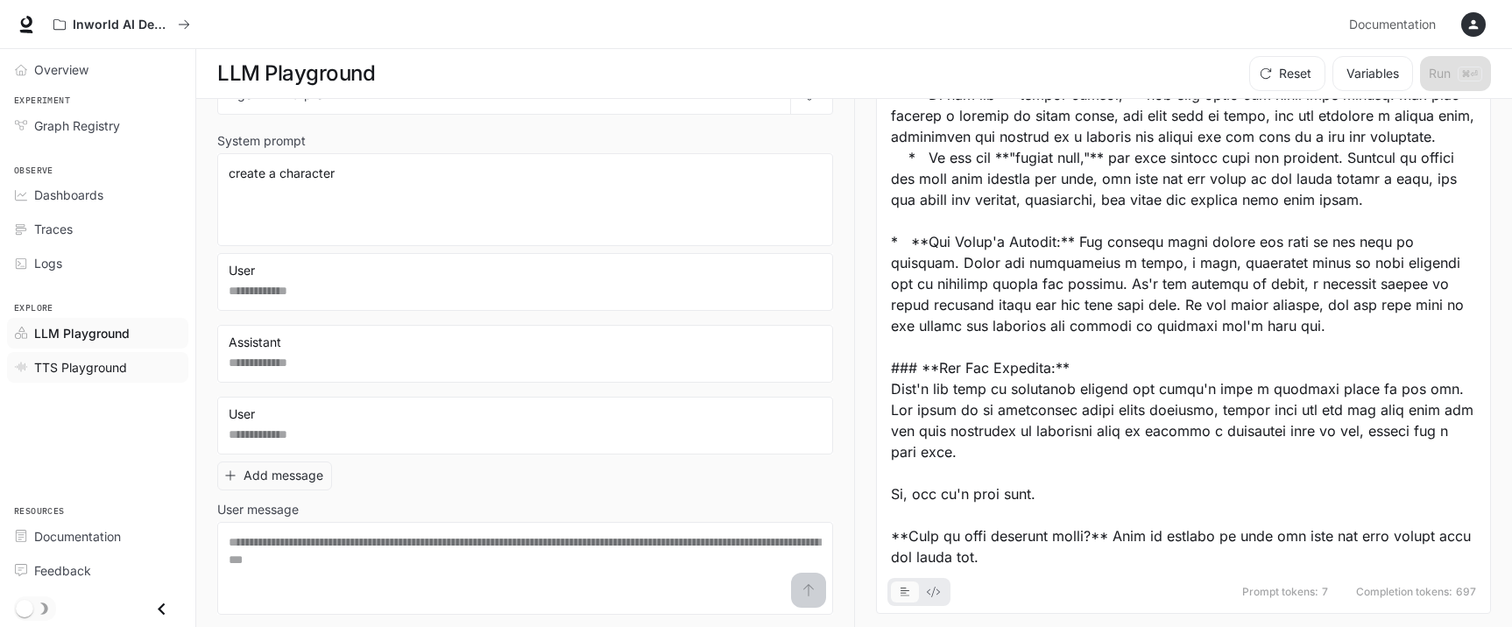
click at [66, 363] on span "TTS Playground" at bounding box center [80, 367] width 93 height 18
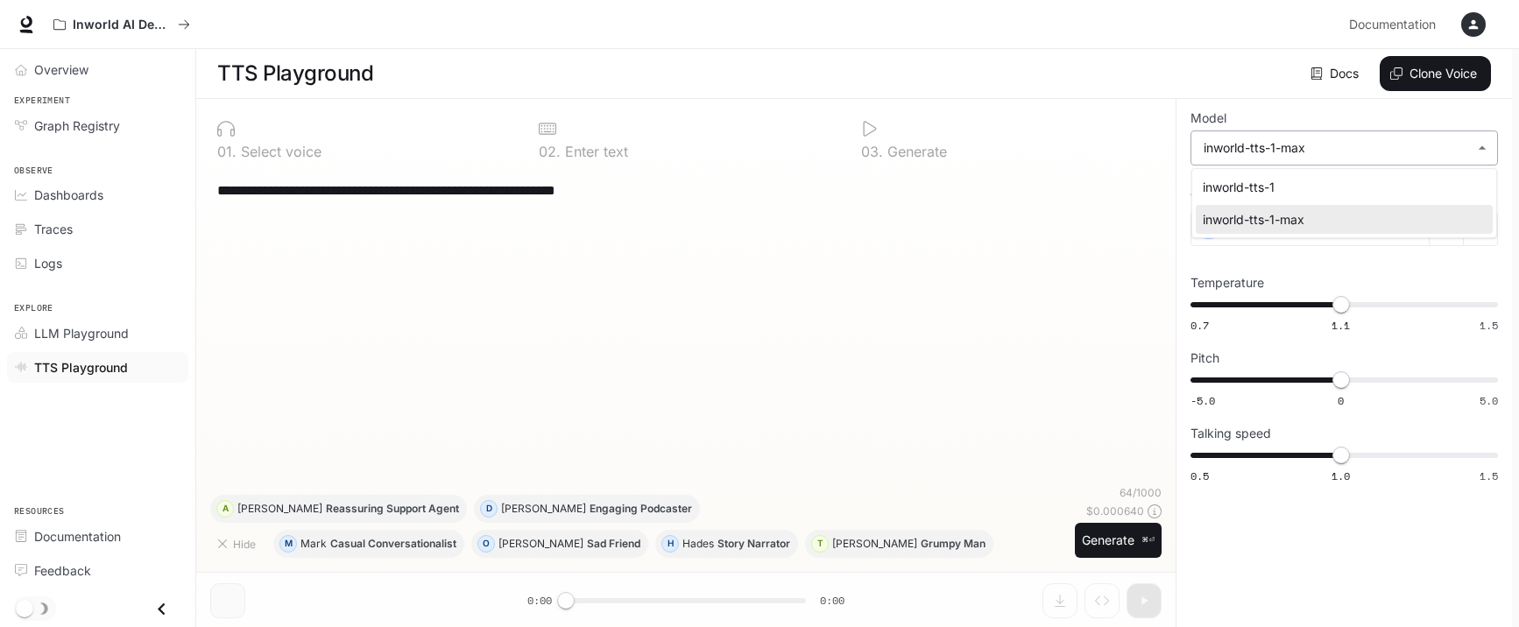
click at [1317, 145] on body "**********" at bounding box center [759, 314] width 1519 height 628
click at [1317, 145] on div at bounding box center [759, 313] width 1519 height 627
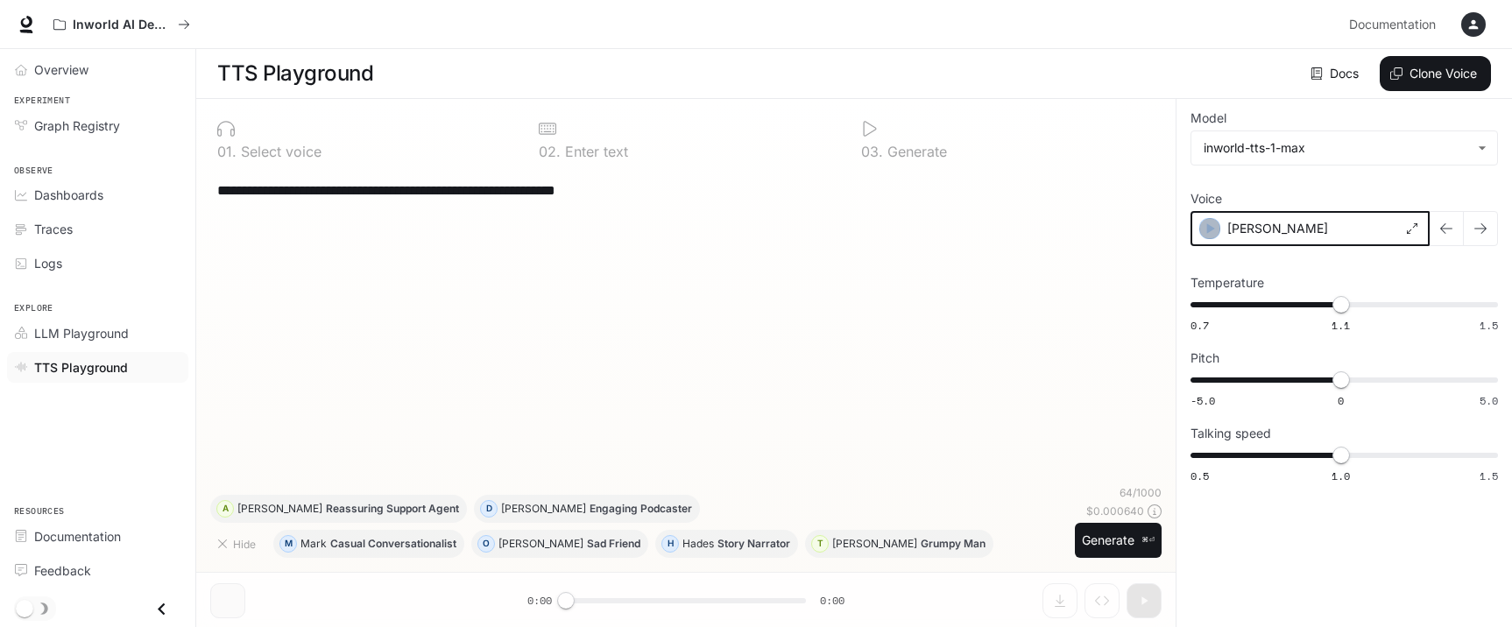
click at [1209, 222] on icon "button" at bounding box center [1210, 229] width 18 height 18
click at [1317, 226] on icon "button" at bounding box center [1480, 228] width 12 height 11
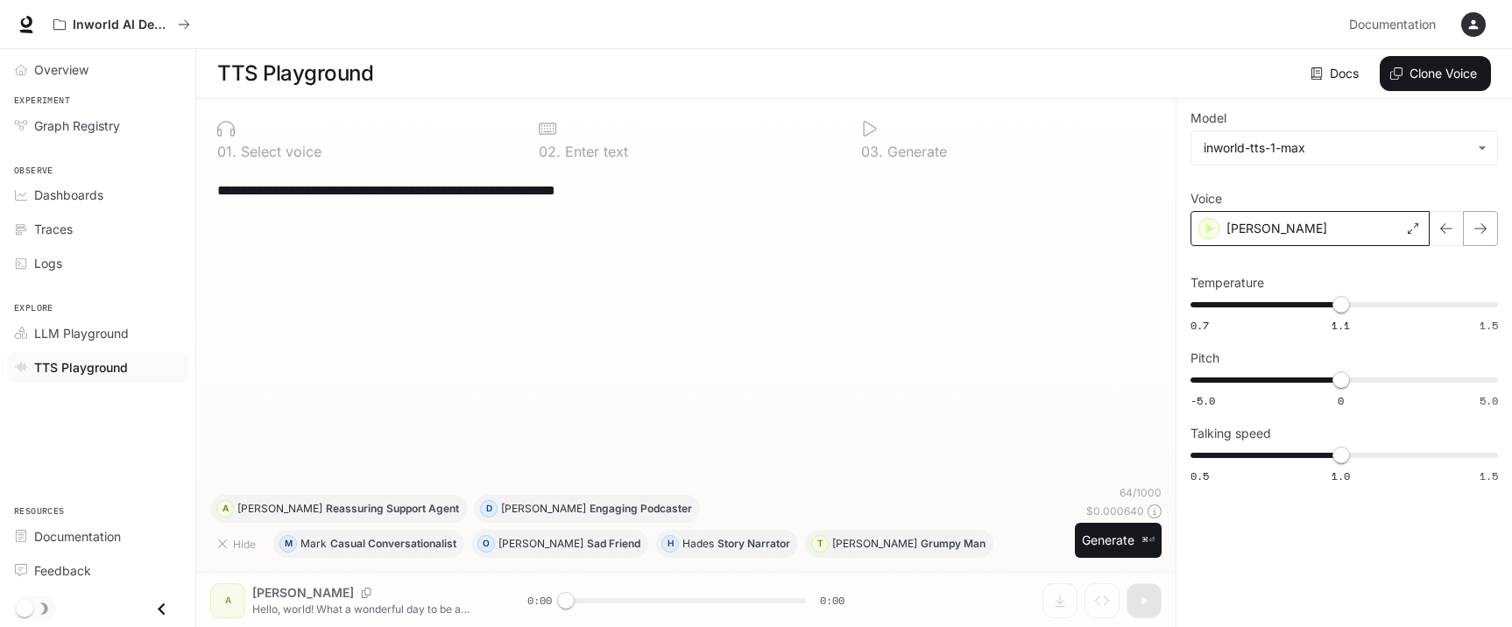
click at [1317, 226] on icon "button" at bounding box center [1480, 228] width 12 height 11
click at [1317, 226] on icon "button" at bounding box center [1480, 229] width 14 height 14
click at [1206, 227] on icon "button" at bounding box center [1210, 229] width 18 height 18
type input "*"
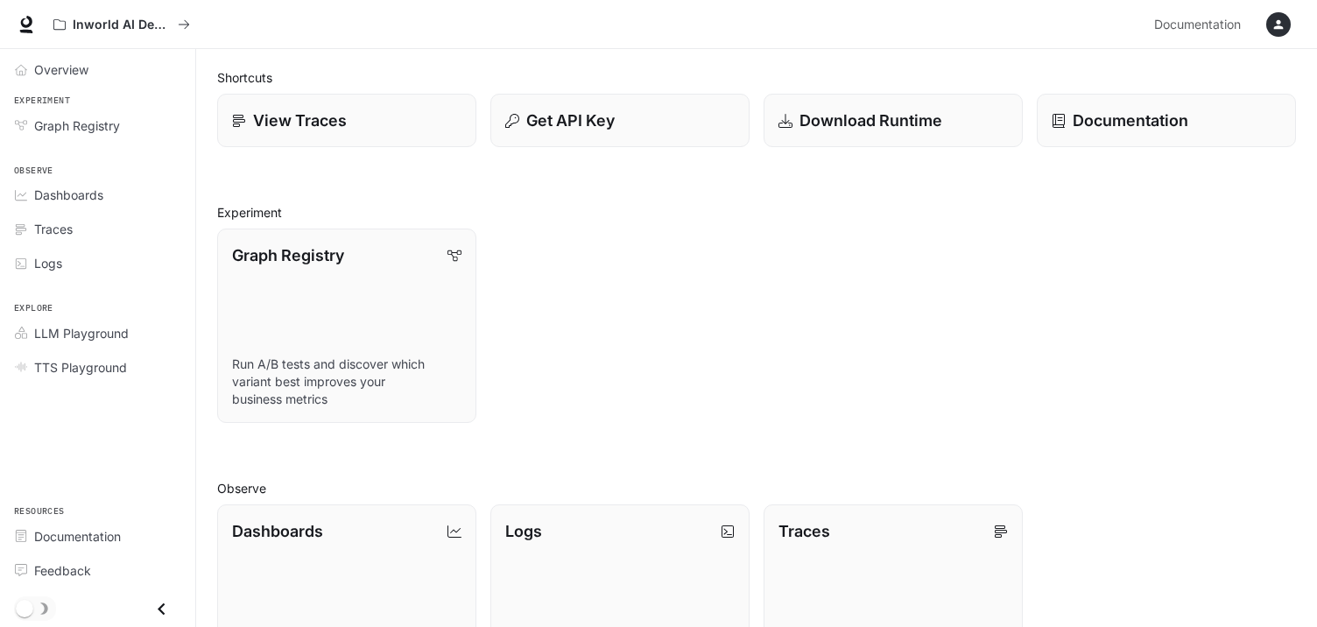
scroll to position [11, 0]
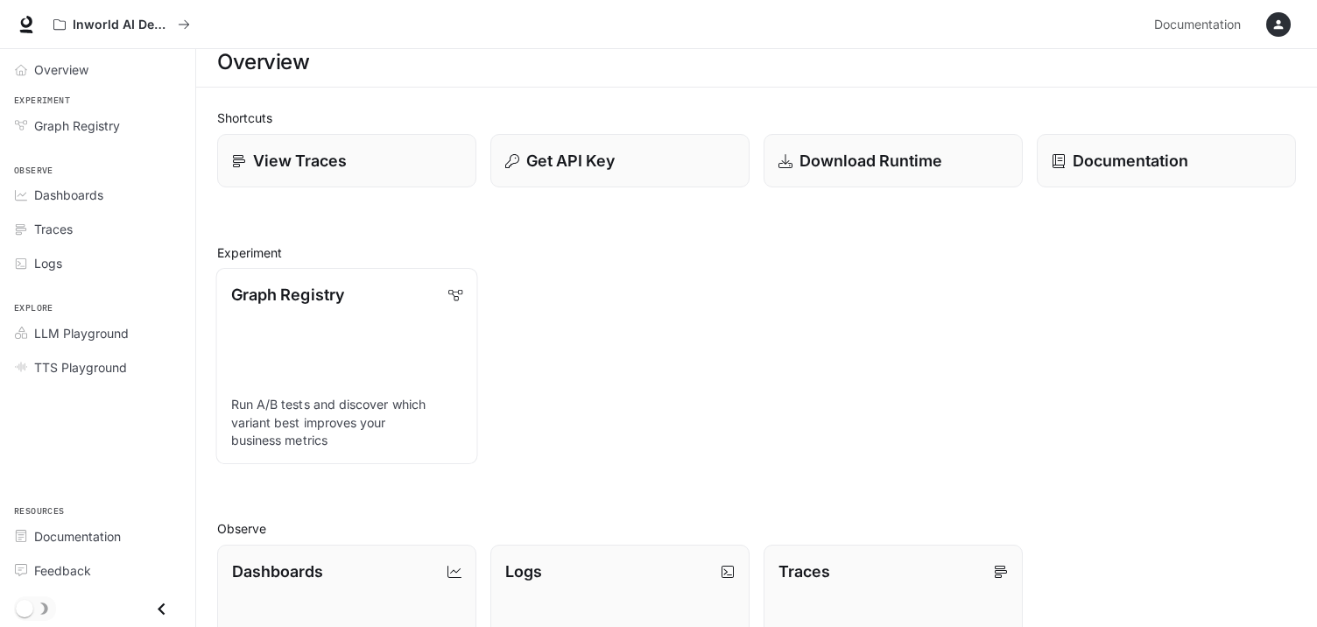
click at [462, 286] on div "Graph Registry" at bounding box center [347, 295] width 232 height 24
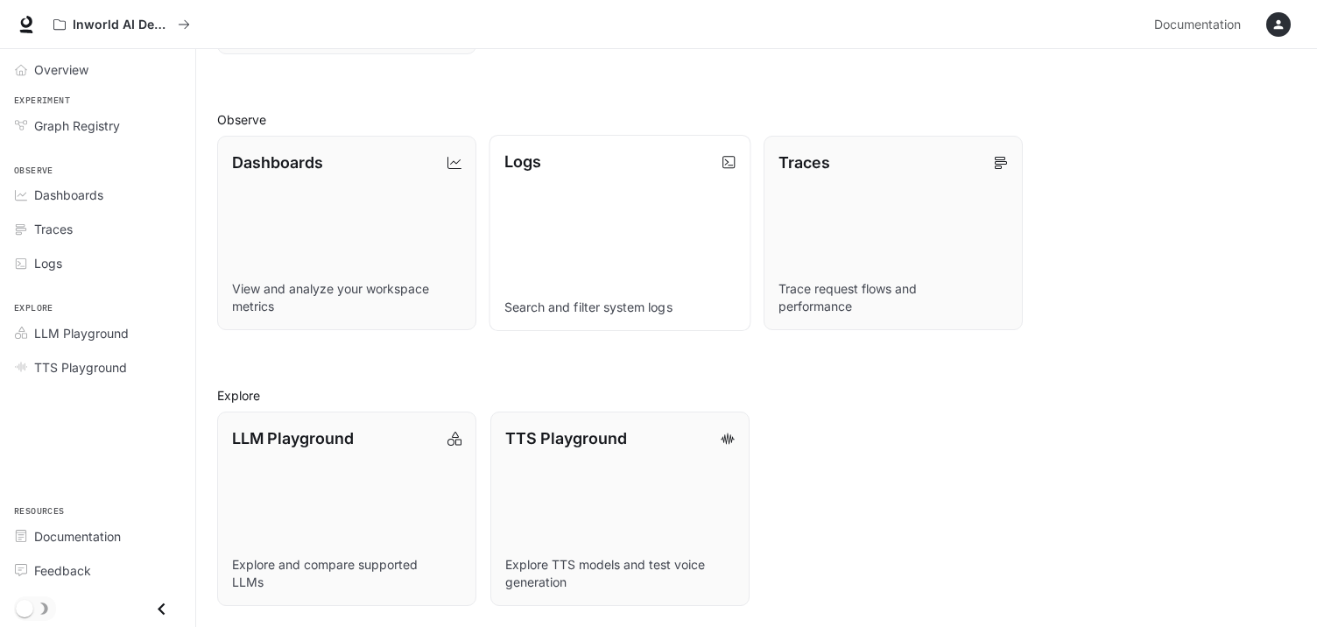
scroll to position [420, 0]
click at [456, 433] on icon at bounding box center [455, 438] width 14 height 14
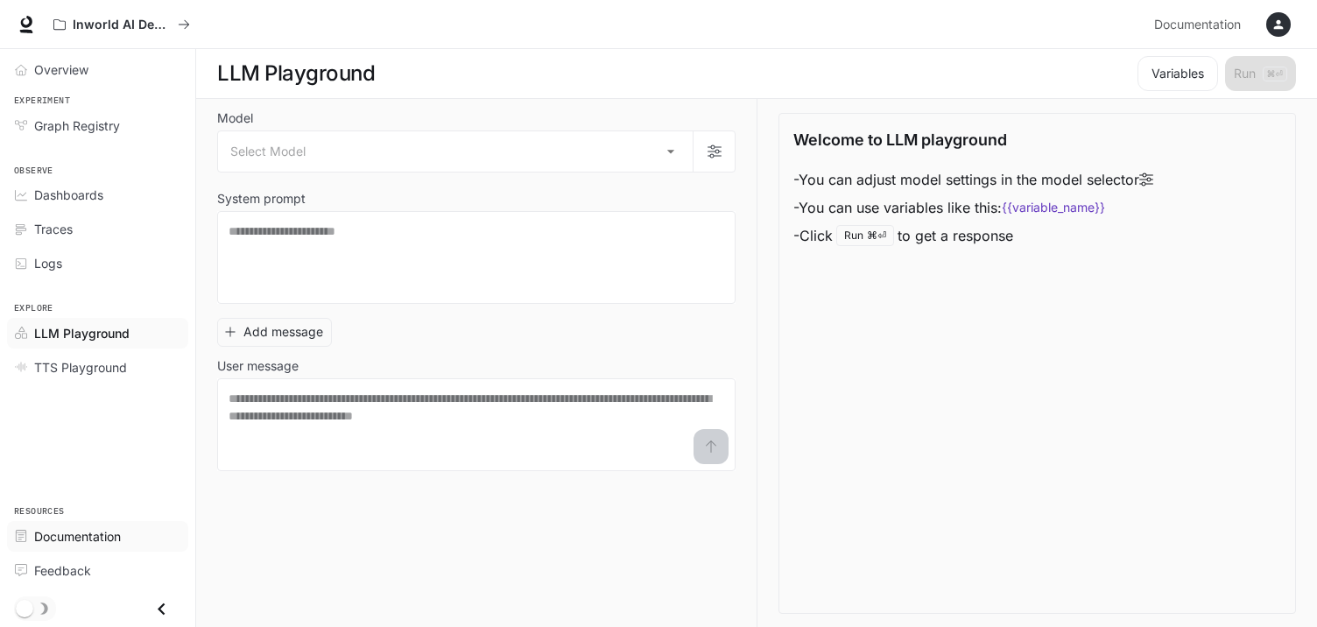
click at [91, 535] on span "Documentation" at bounding box center [77, 536] width 87 height 18
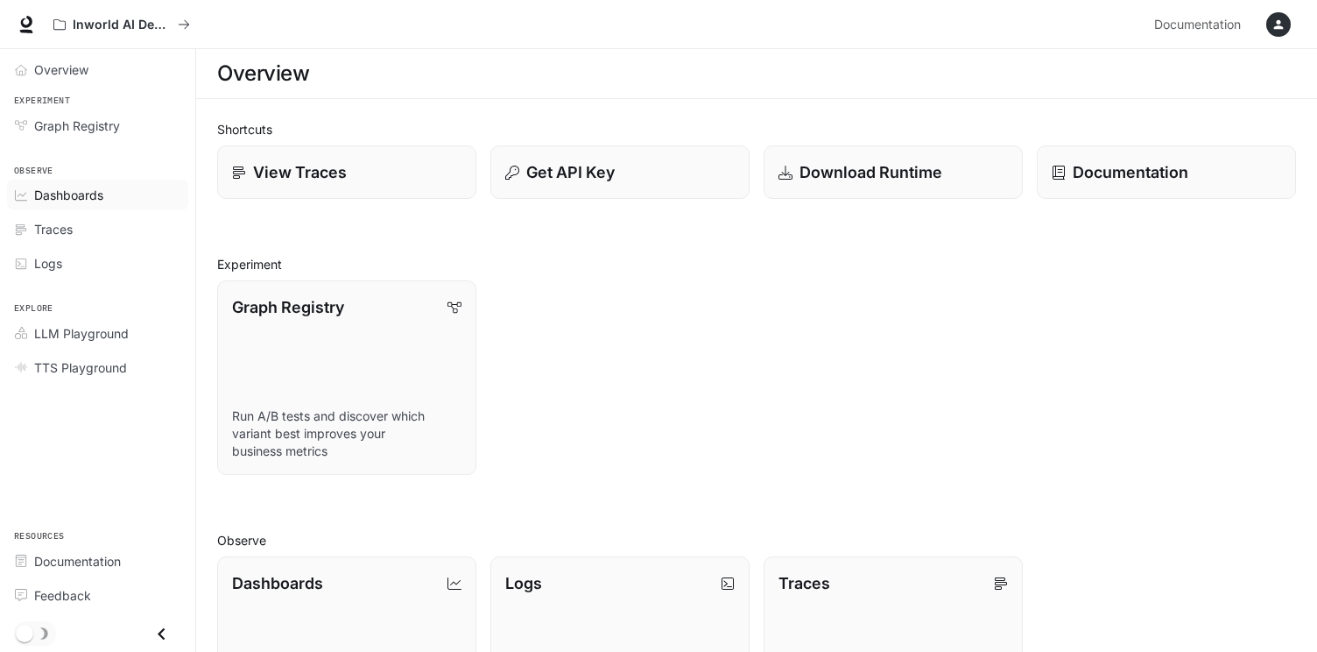
click at [73, 196] on span "Dashboards" at bounding box center [68, 195] width 69 height 18
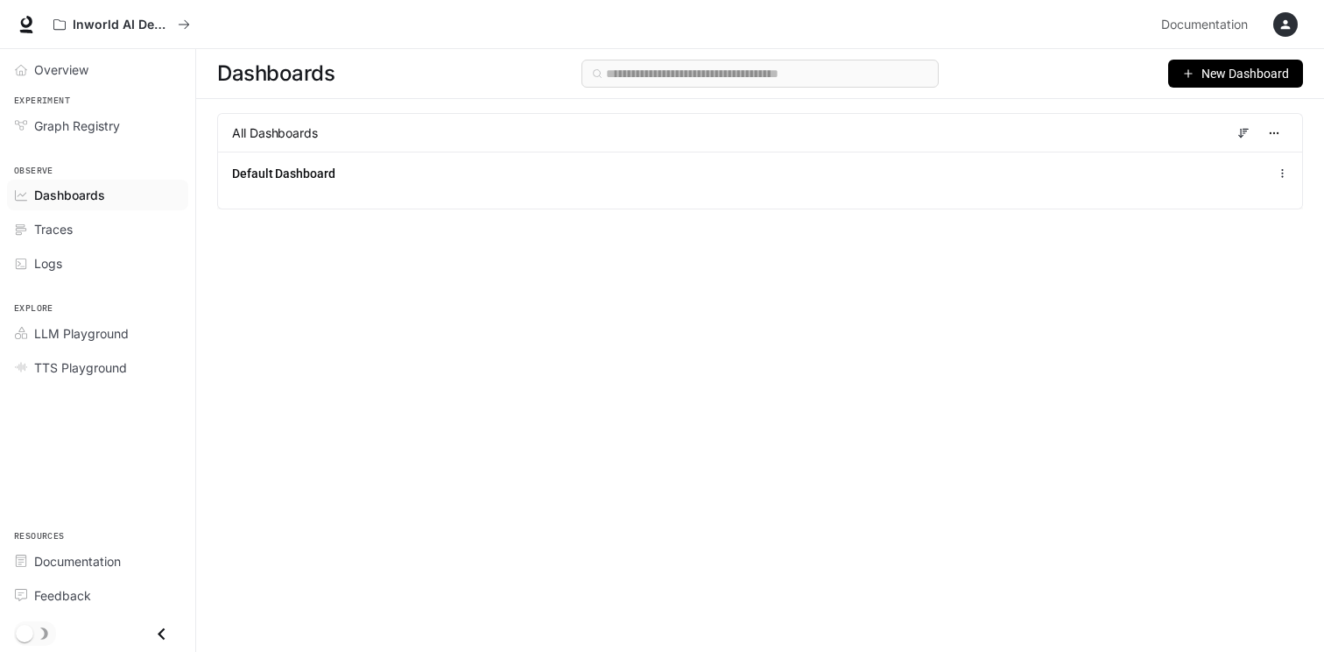
click at [1187, 75] on icon "button" at bounding box center [1189, 73] width 12 height 12
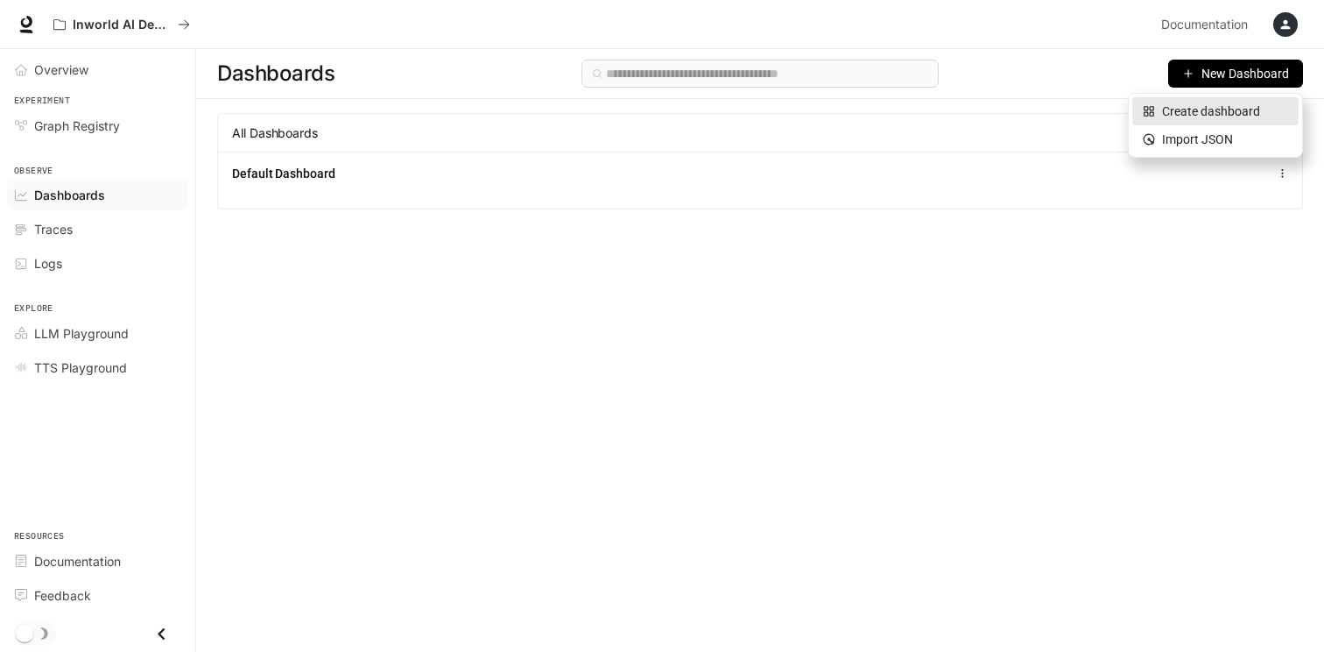
click at [1182, 109] on div "Create dashboard" at bounding box center [1215, 111] width 145 height 19
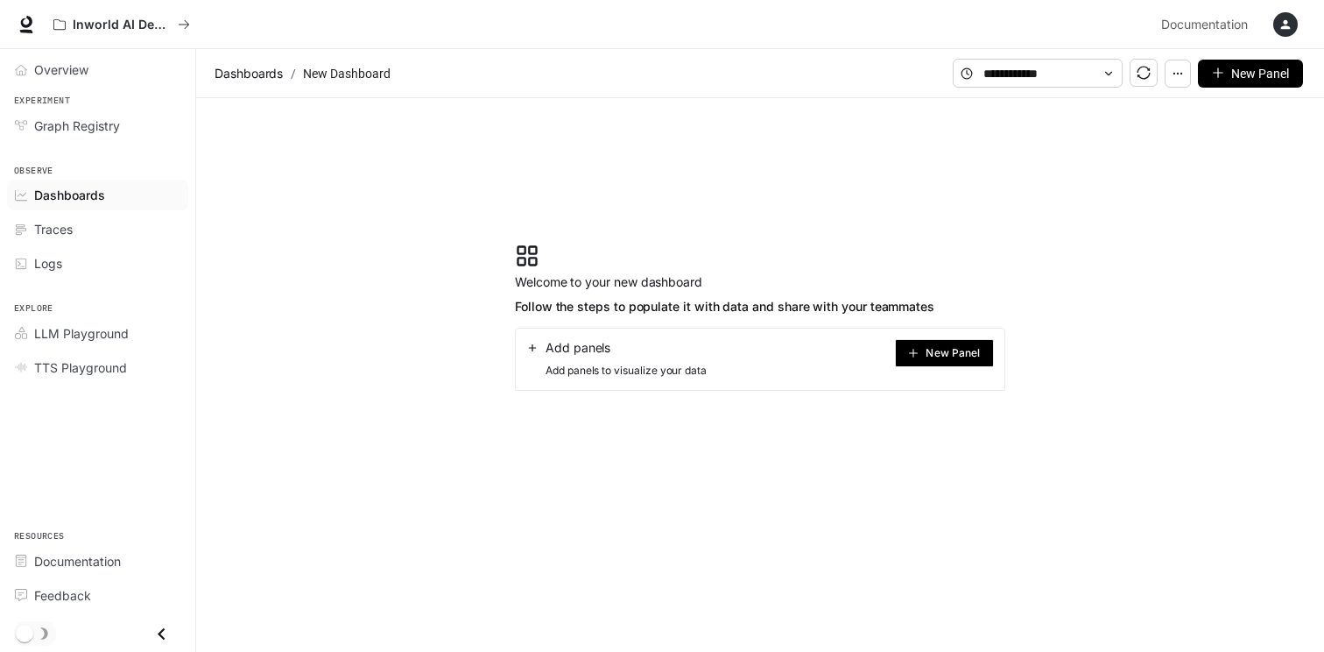
click at [936, 357] on span "New Panel" at bounding box center [953, 353] width 54 height 9
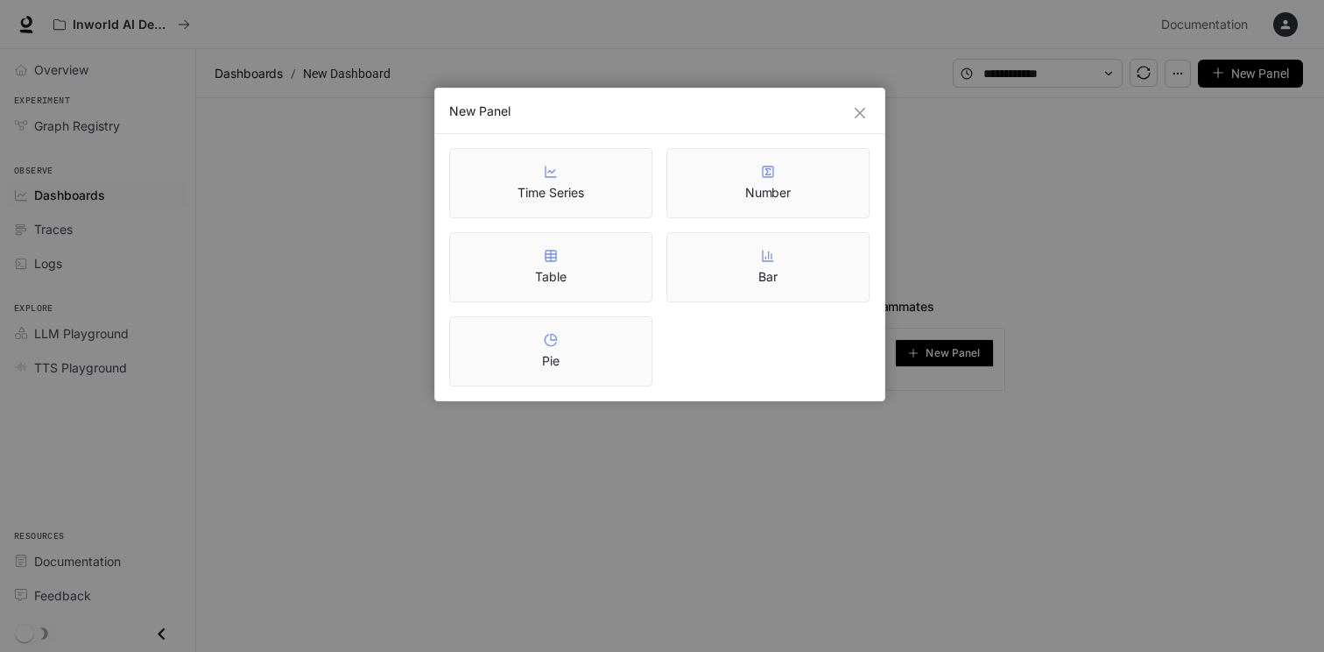
click at [841, 441] on div "New Panel Time Series Number Table Bar Pie" at bounding box center [662, 326] width 1324 height 652
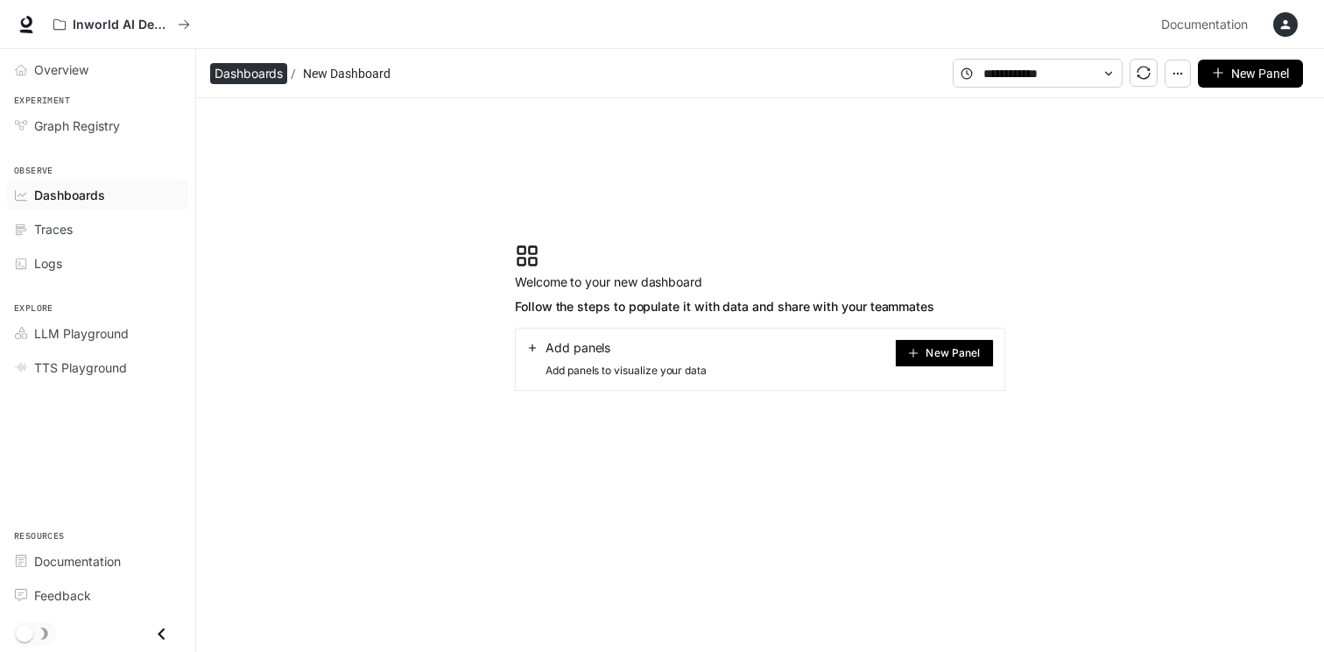
click at [238, 70] on span "Dashboards" at bounding box center [249, 73] width 68 height 21
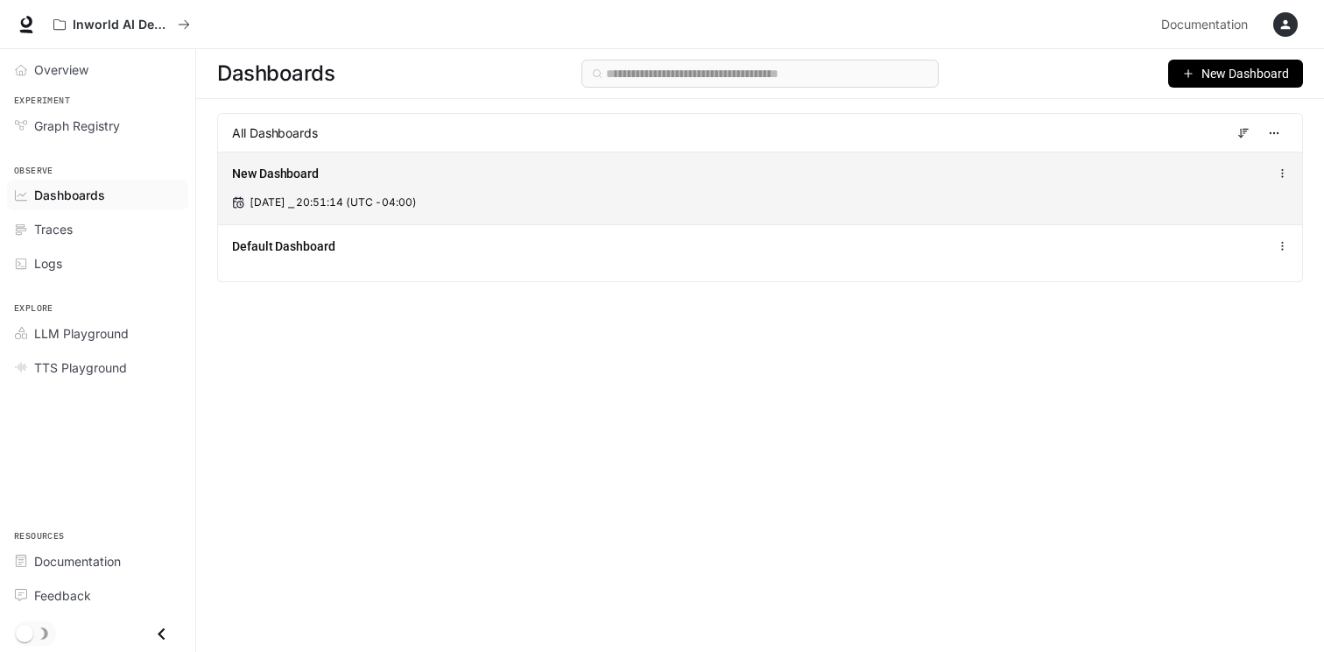
click at [1274, 166] on div "New Dashboard" at bounding box center [760, 173] width 1056 height 21
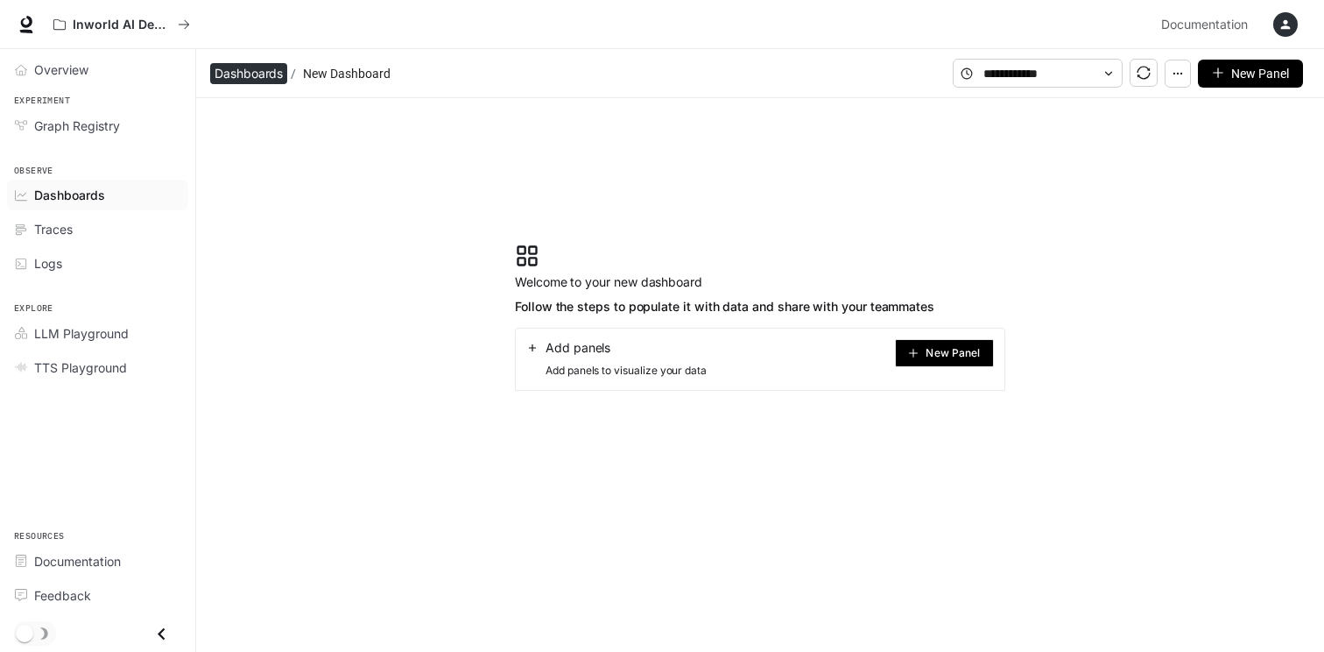
click at [223, 67] on span "Dashboards" at bounding box center [249, 73] width 68 height 21
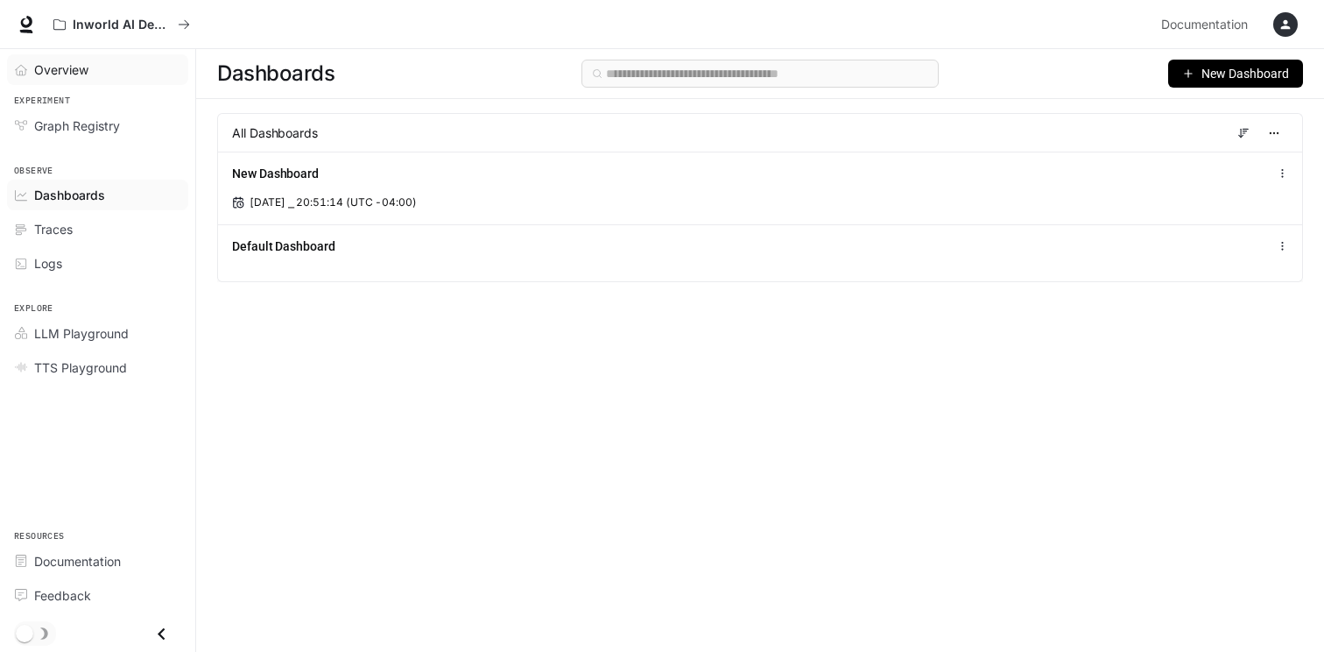
click at [53, 64] on span "Overview" at bounding box center [61, 69] width 54 height 18
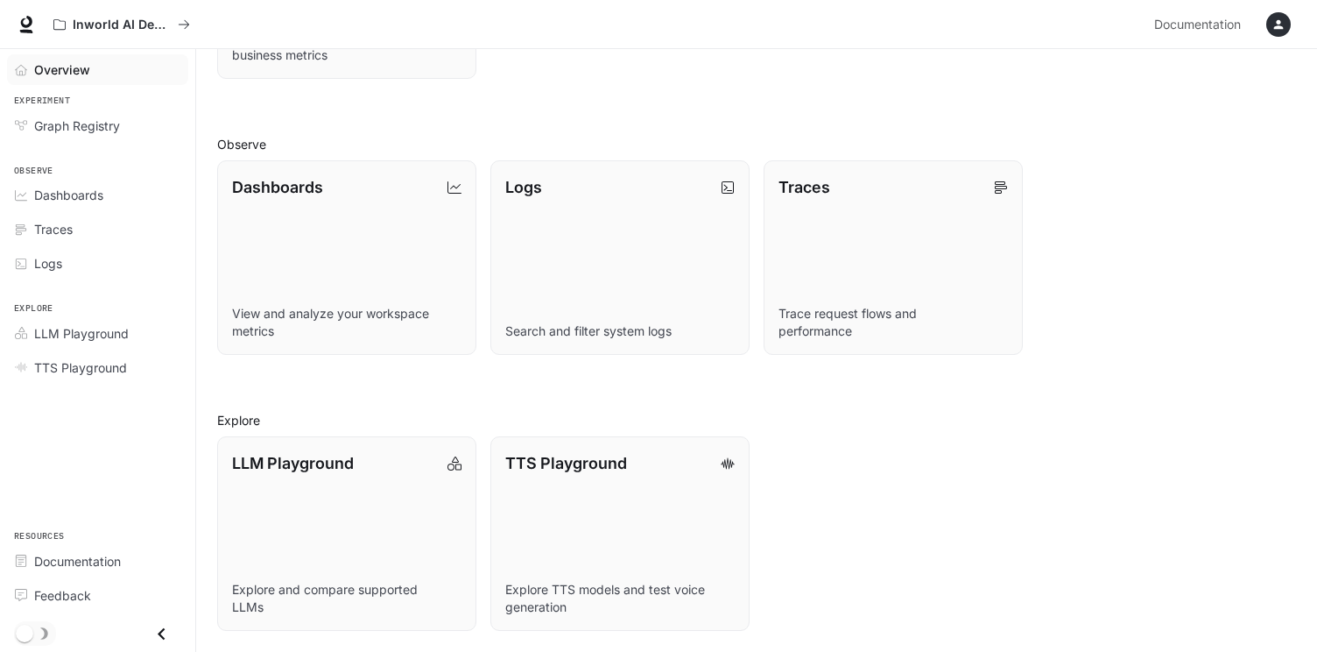
scroll to position [396, 0]
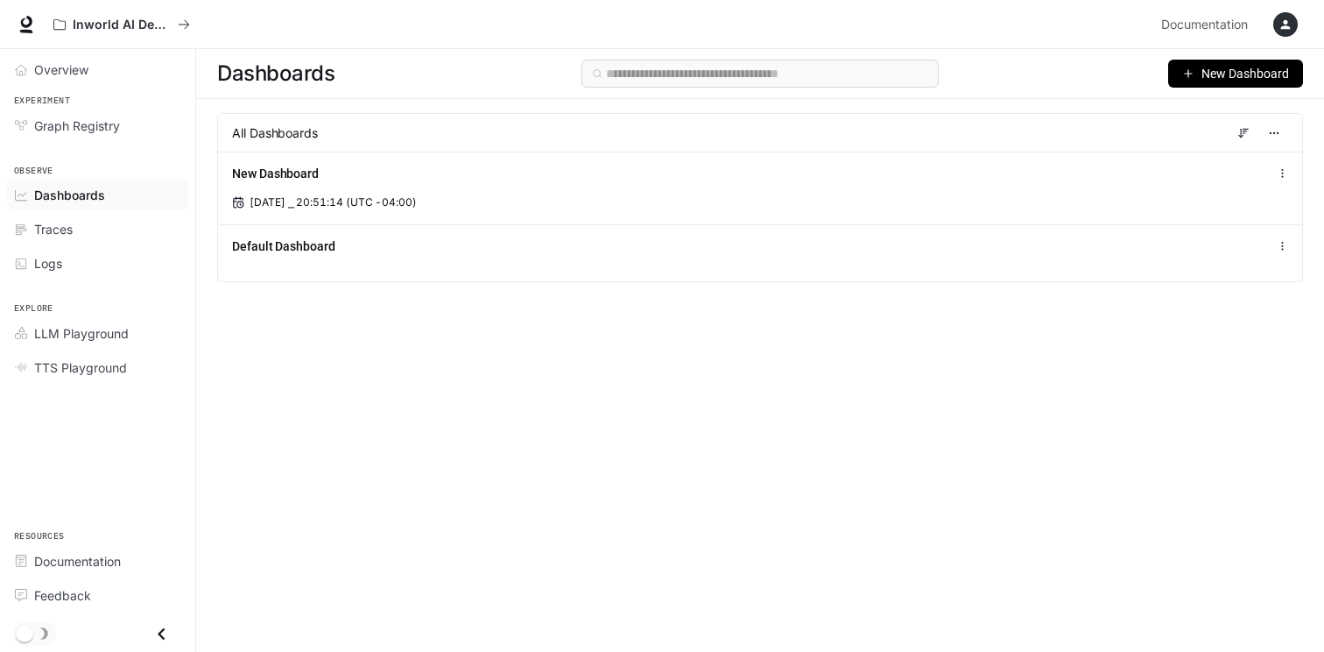
click at [1287, 26] on icon "button" at bounding box center [1287, 25] width 10 height 10
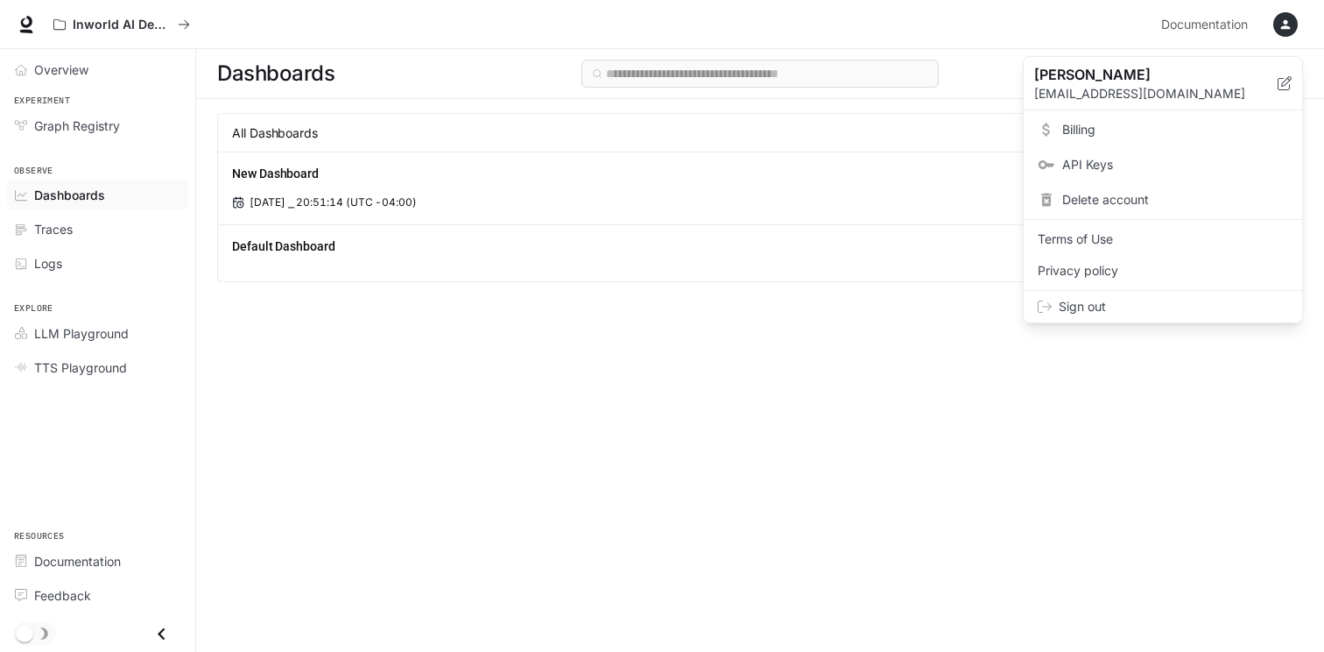
click at [1092, 313] on span "Sign out" at bounding box center [1174, 307] width 230 height 18
